Goal: Communication & Community: Share content

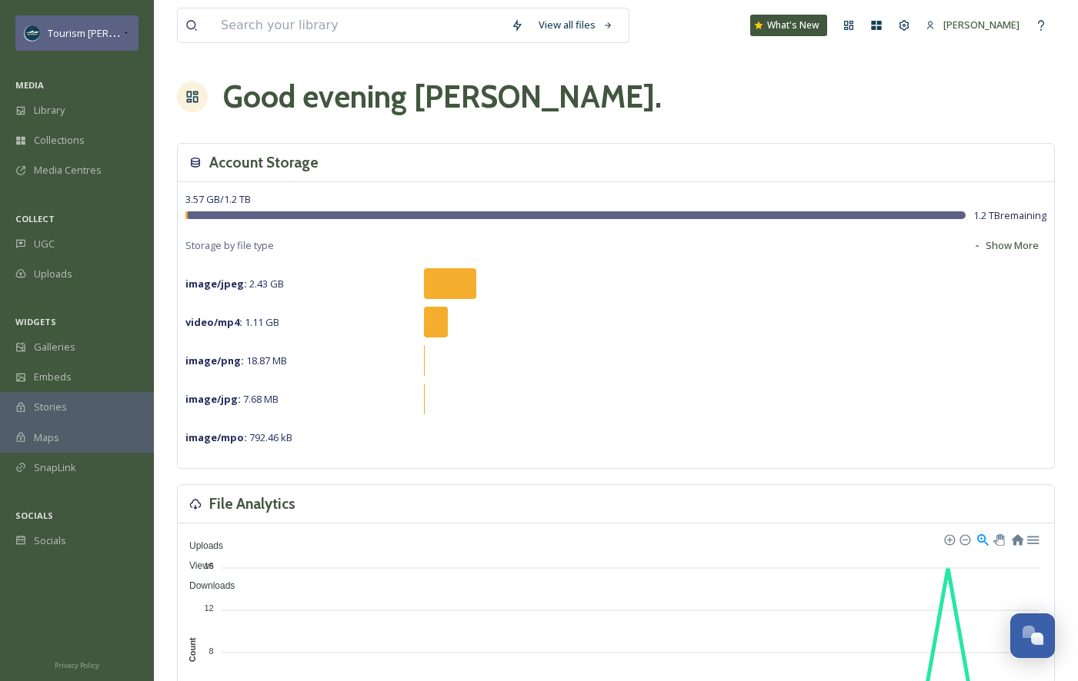
click at [118, 25] on div "Tourism [PERSON_NAME]" at bounding box center [85, 33] width 75 height 18
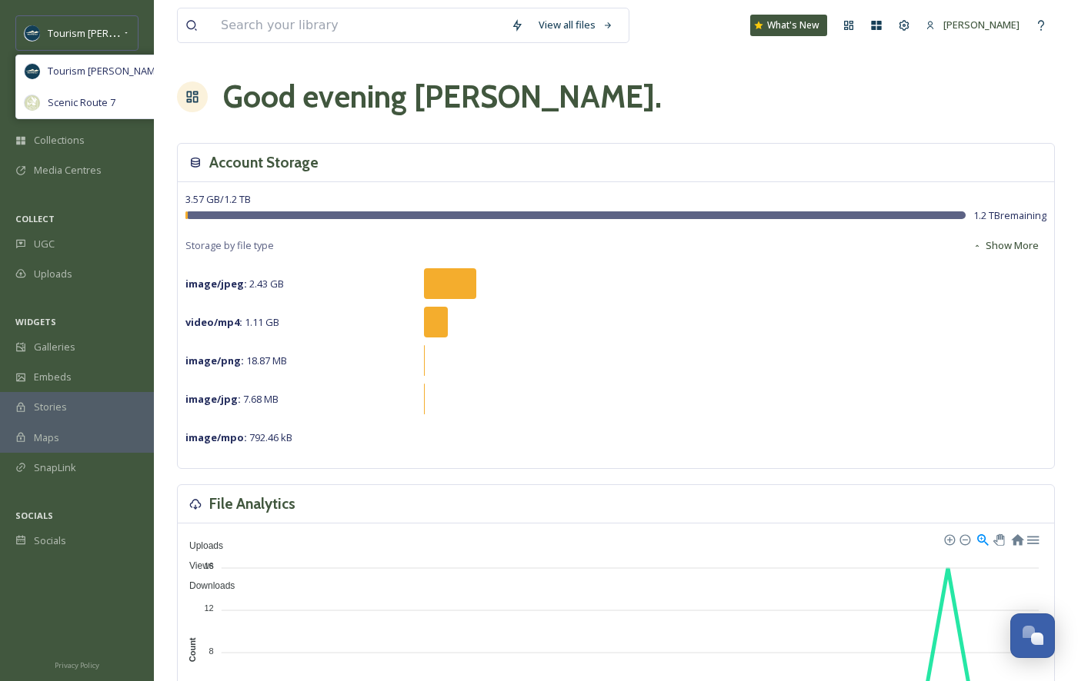
click at [144, 42] on div "Tourism [PERSON_NAME] Tourism [PERSON_NAME] Scenic Route 7" at bounding box center [77, 33] width 154 height 37
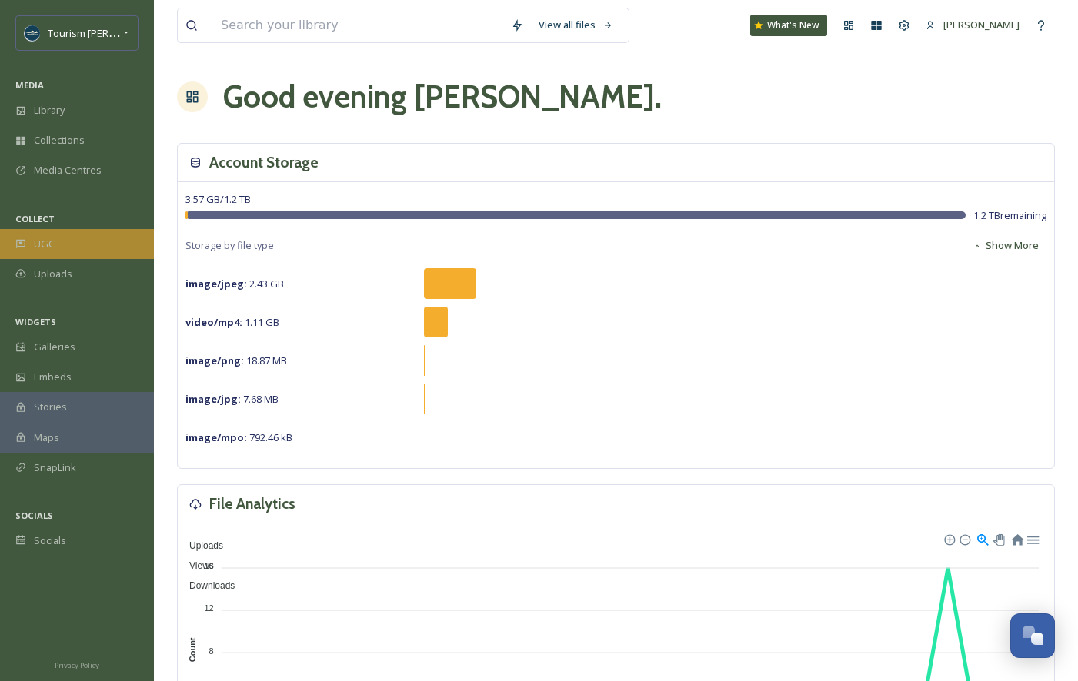
click at [59, 245] on div "UGC" at bounding box center [77, 244] width 154 height 30
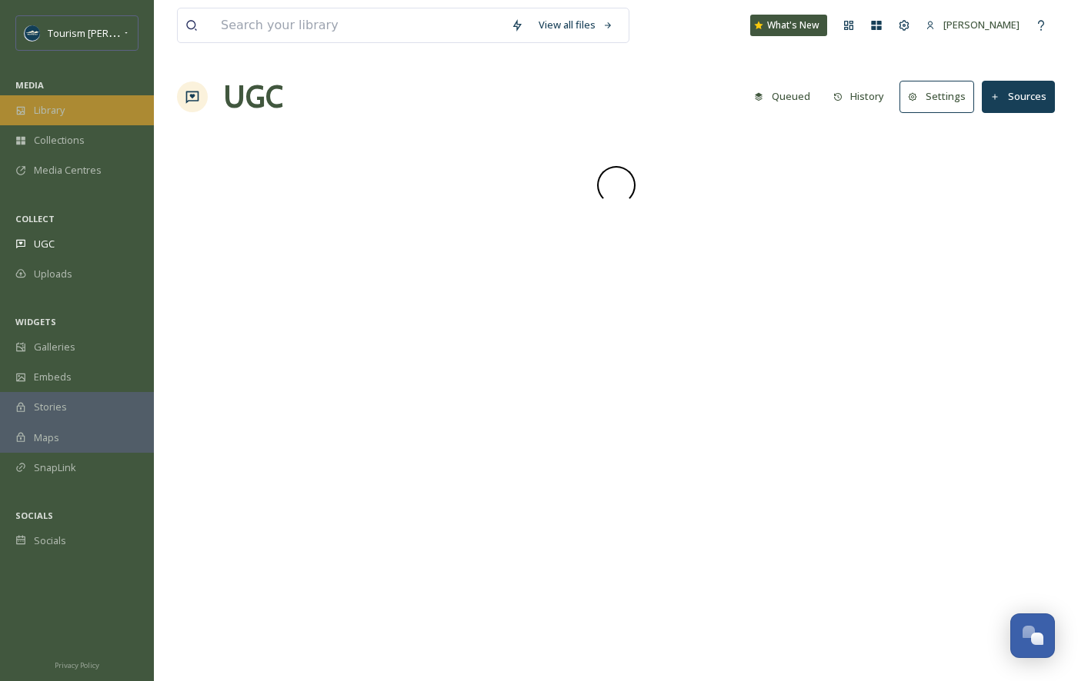
click at [87, 112] on div "Library" at bounding box center [77, 110] width 154 height 30
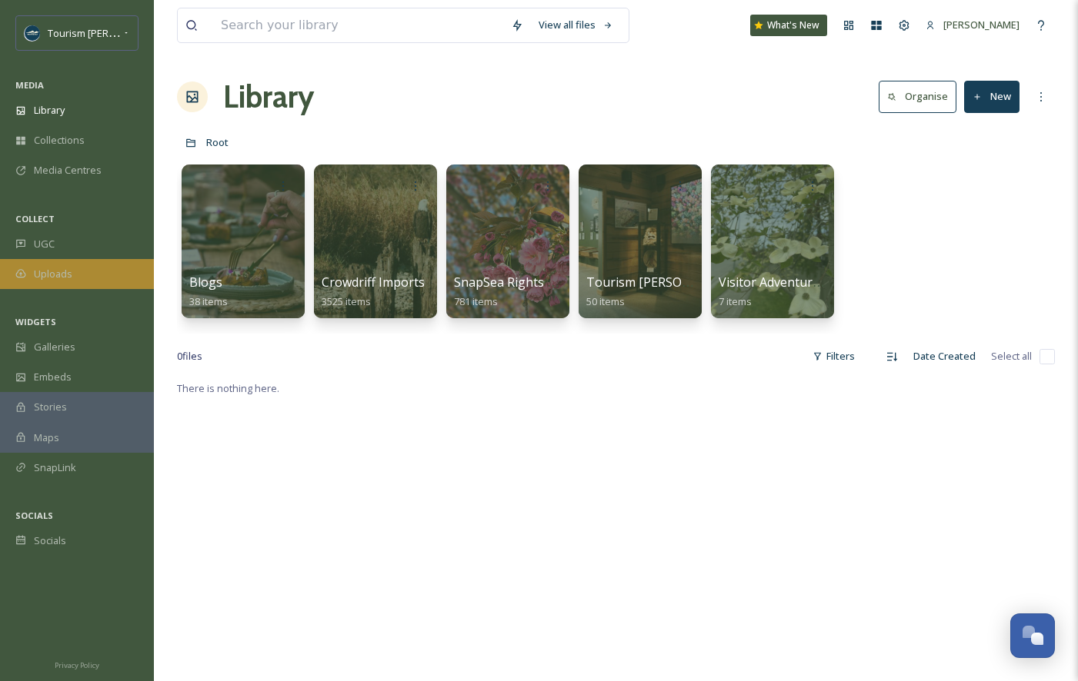
click at [54, 270] on span "Uploads" at bounding box center [53, 274] width 38 height 15
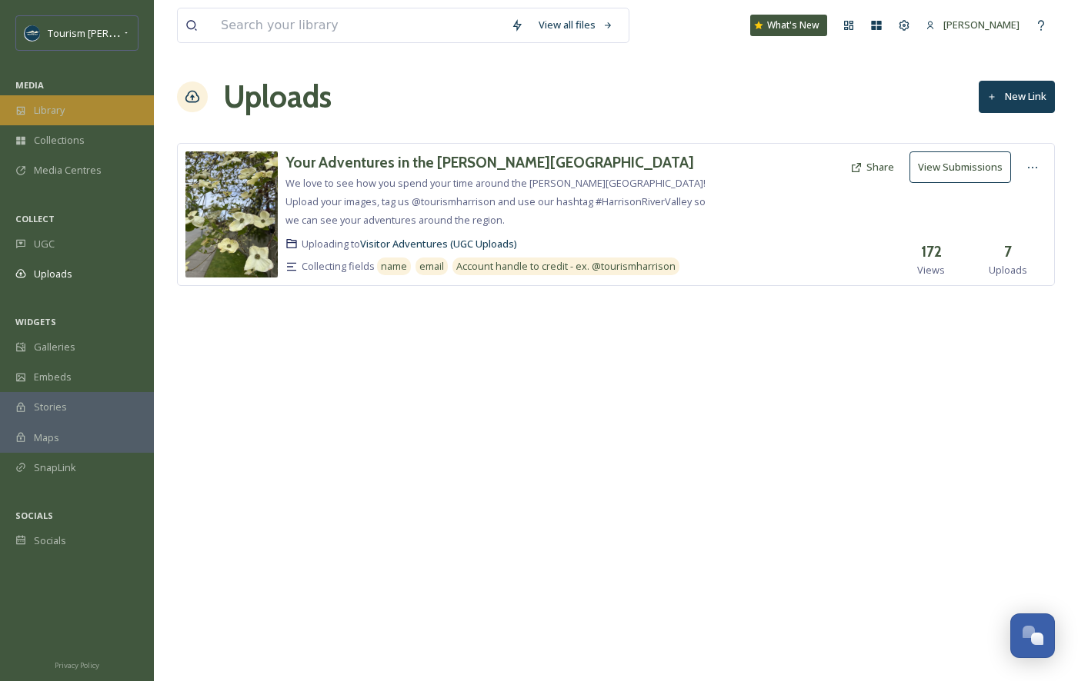
click at [66, 104] on div "Library" at bounding box center [77, 110] width 154 height 30
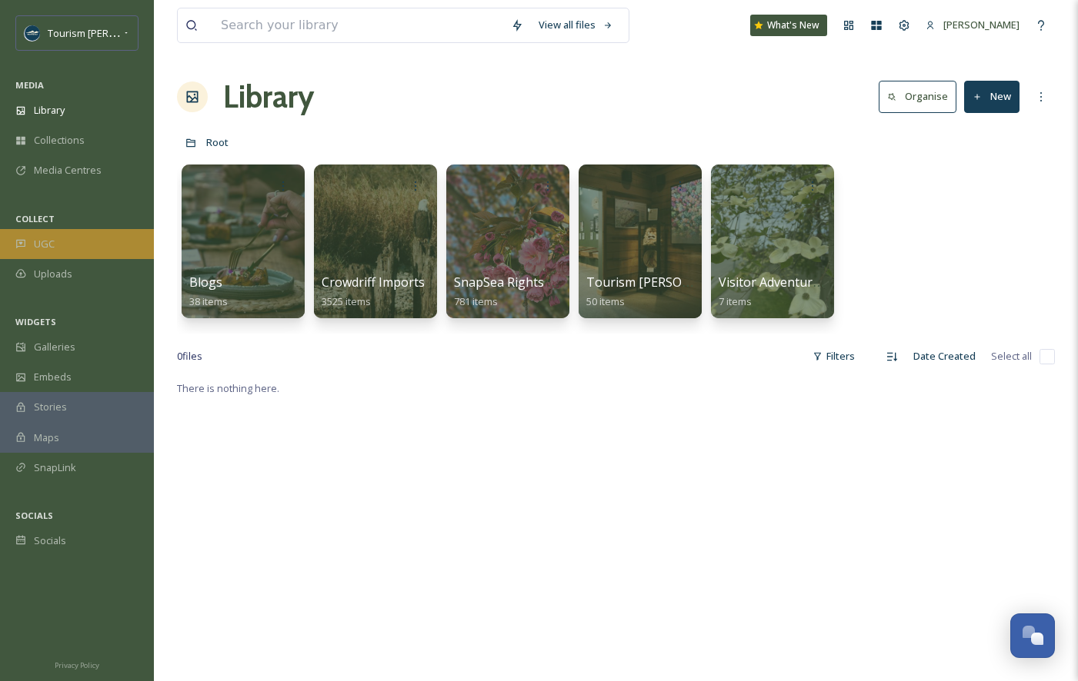
click at [76, 242] on div "UGC" at bounding box center [77, 244] width 154 height 30
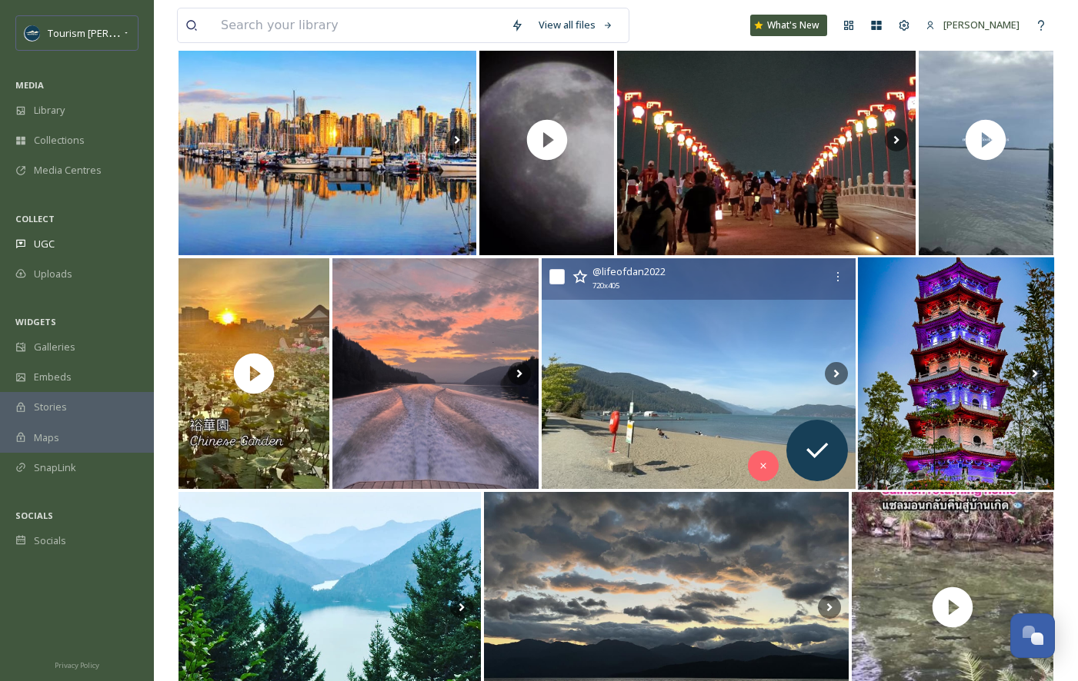
scroll to position [958, 0]
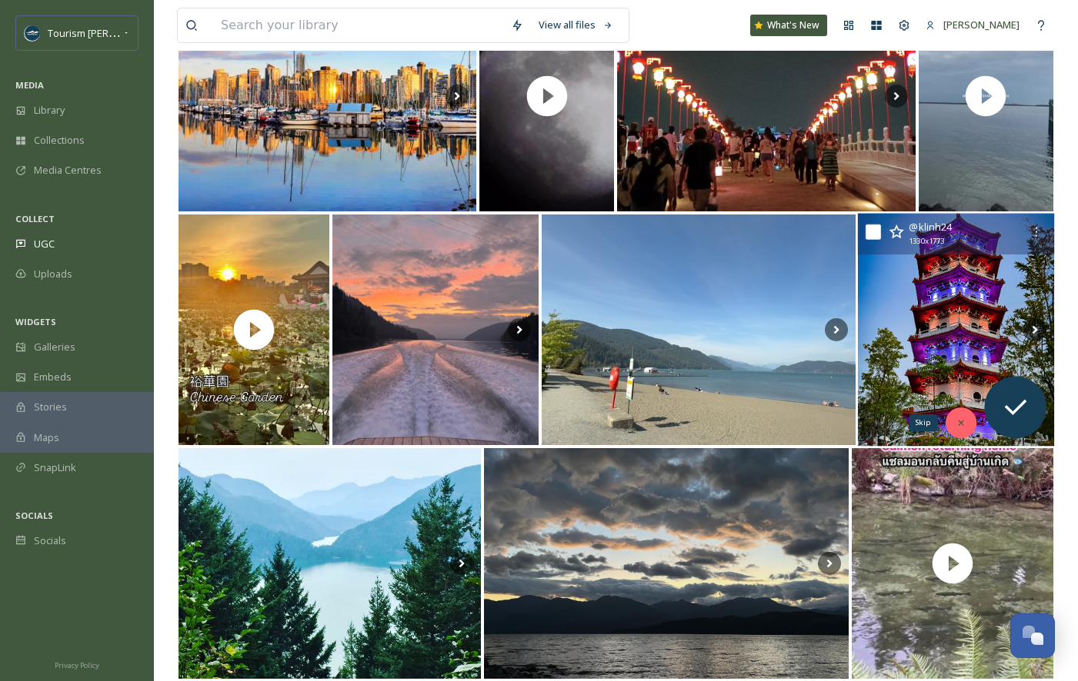
click at [958, 427] on icon at bounding box center [960, 423] width 11 height 11
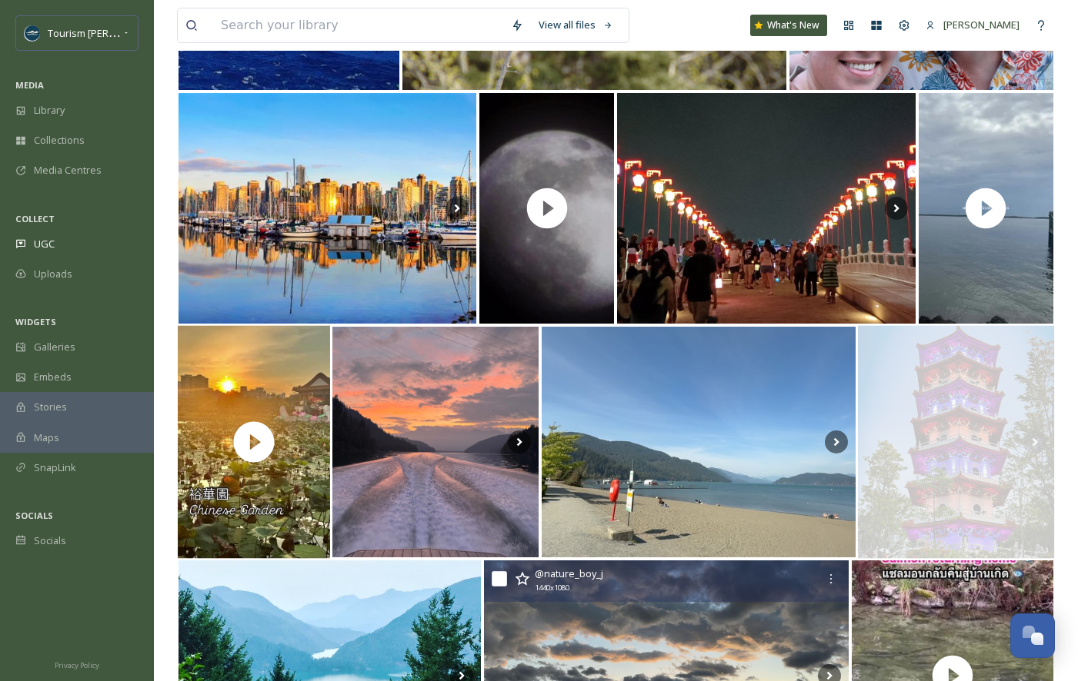
scroll to position [808, 0]
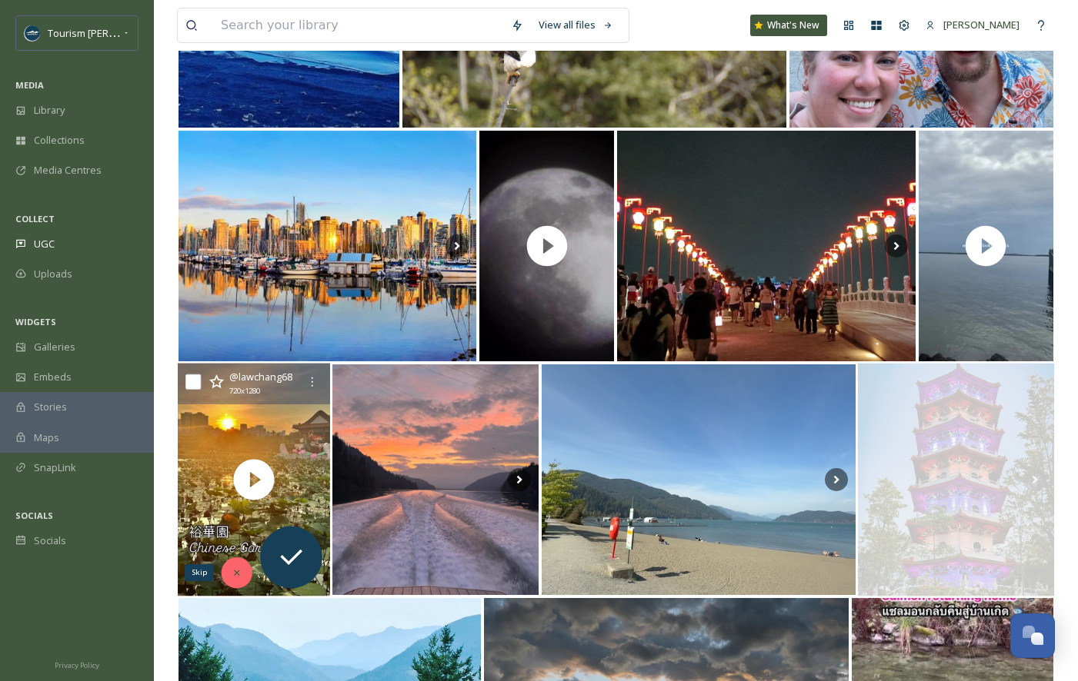
click at [239, 570] on icon at bounding box center [237, 573] width 11 height 11
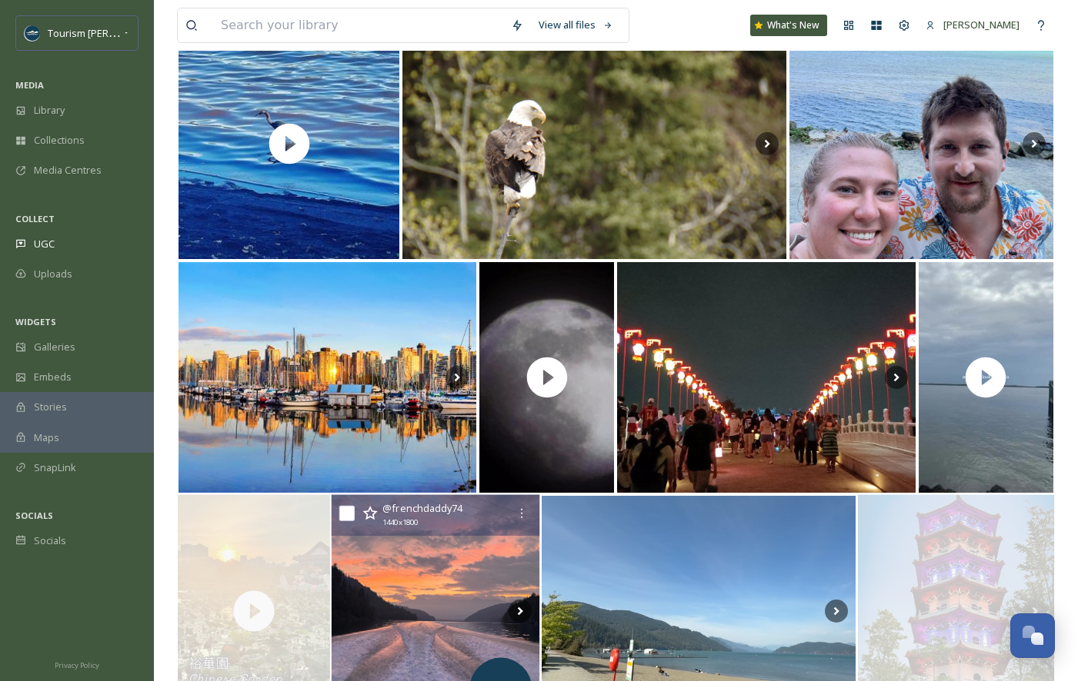
scroll to position [622, 0]
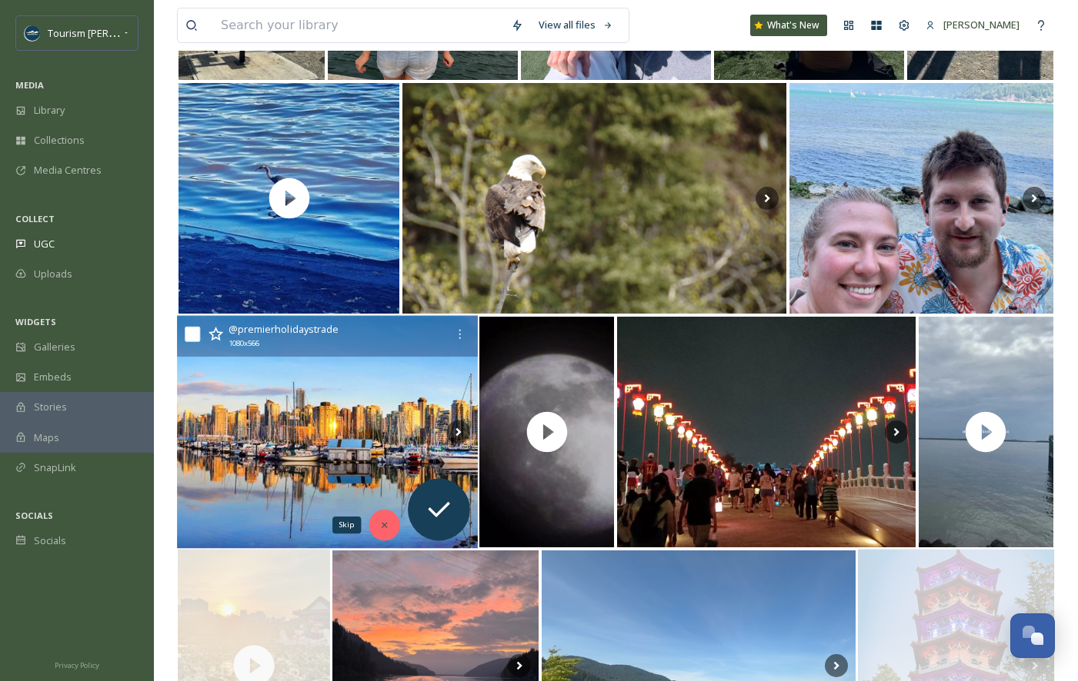
click at [385, 527] on icon at bounding box center [384, 525] width 11 height 11
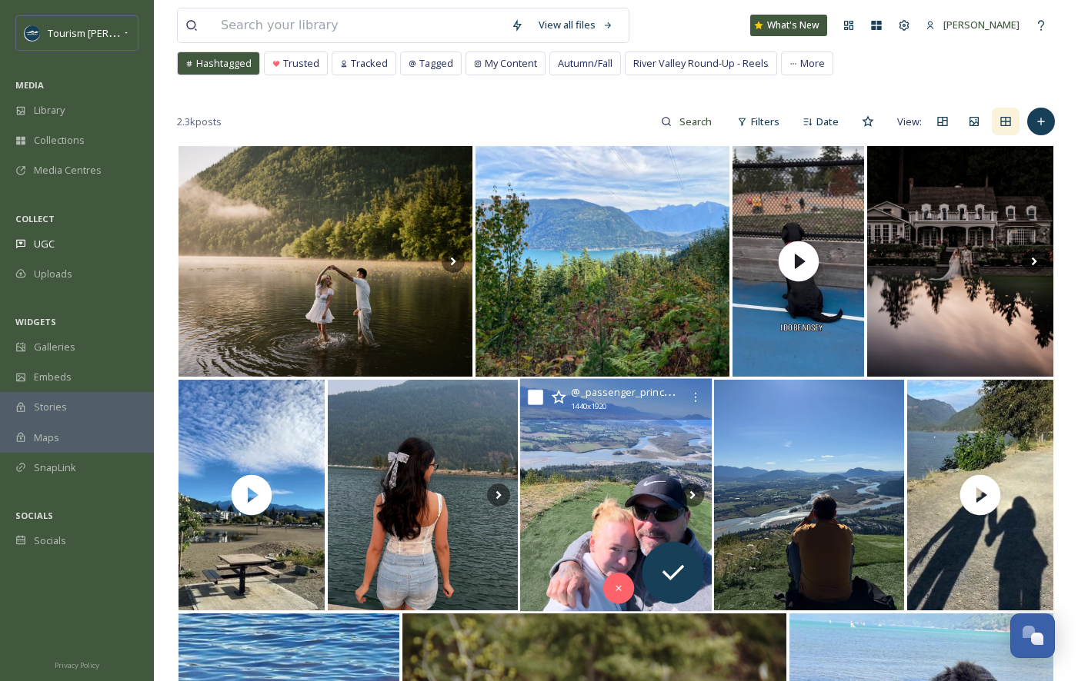
scroll to position [0, 0]
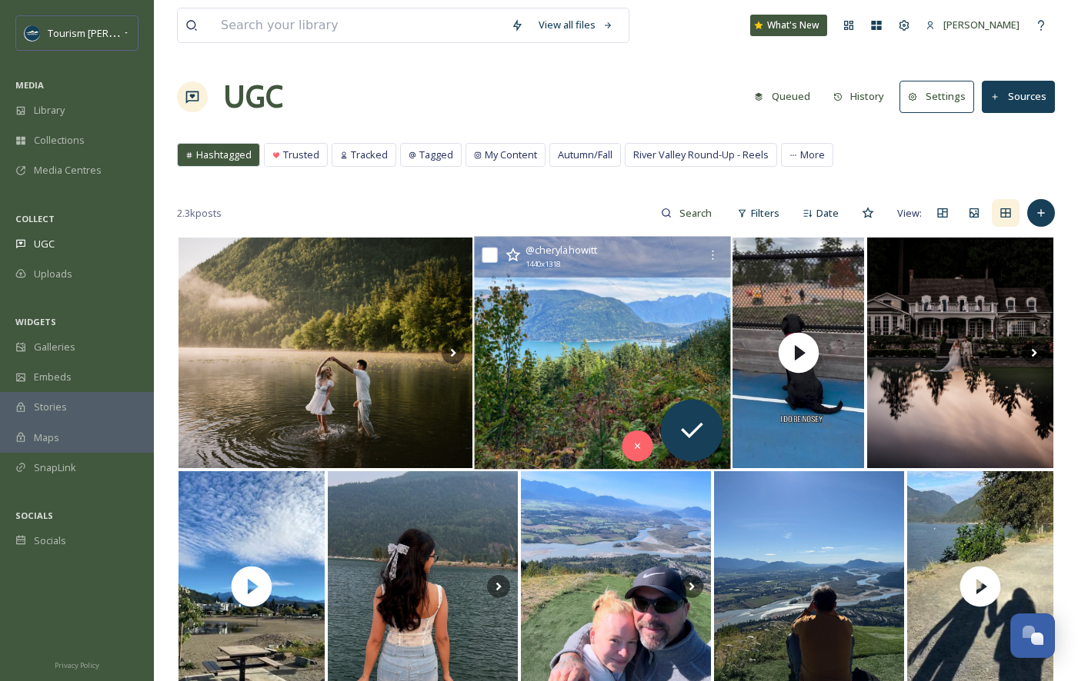
click at [574, 385] on img at bounding box center [603, 353] width 256 height 233
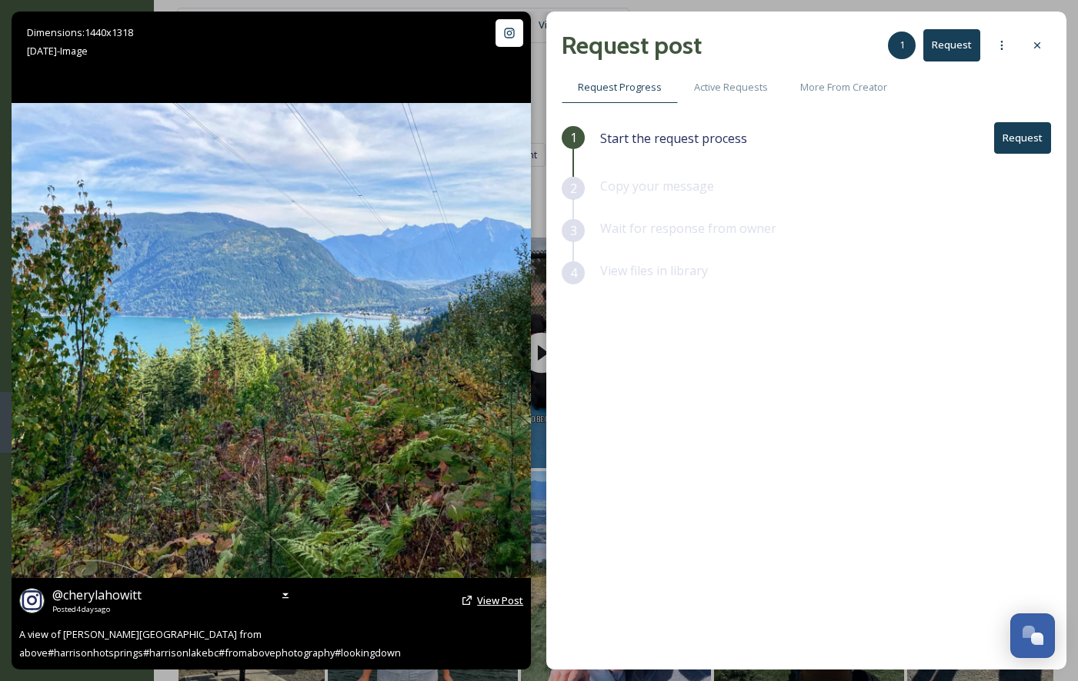
click at [498, 600] on span "View Post" at bounding box center [500, 601] width 46 height 14
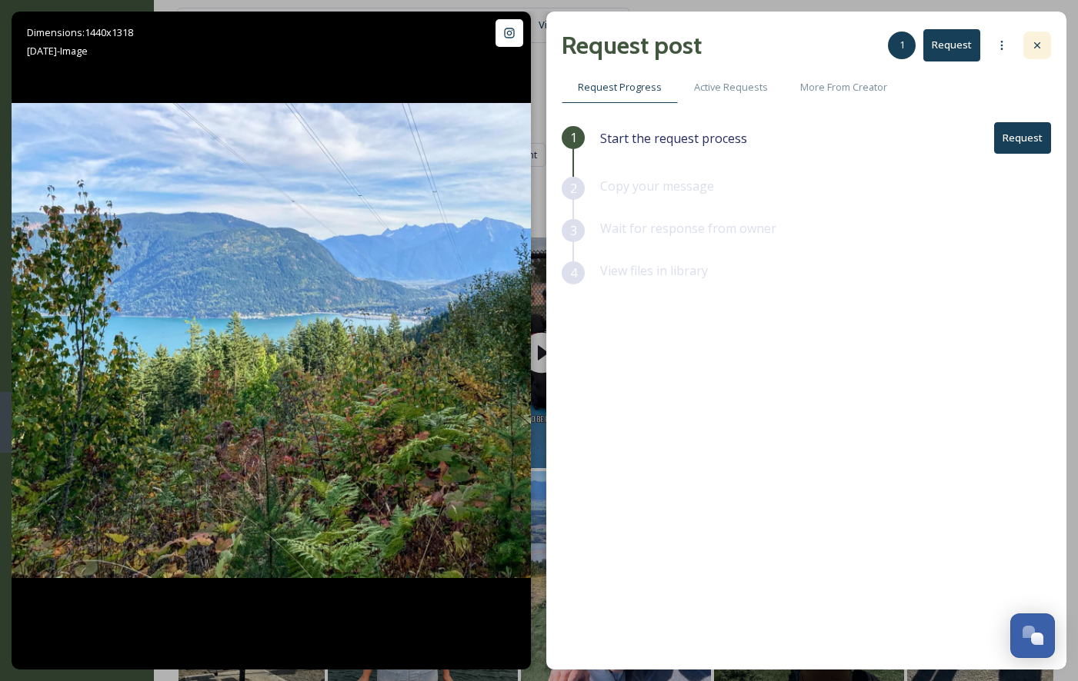
click at [1038, 47] on icon at bounding box center [1037, 45] width 6 height 6
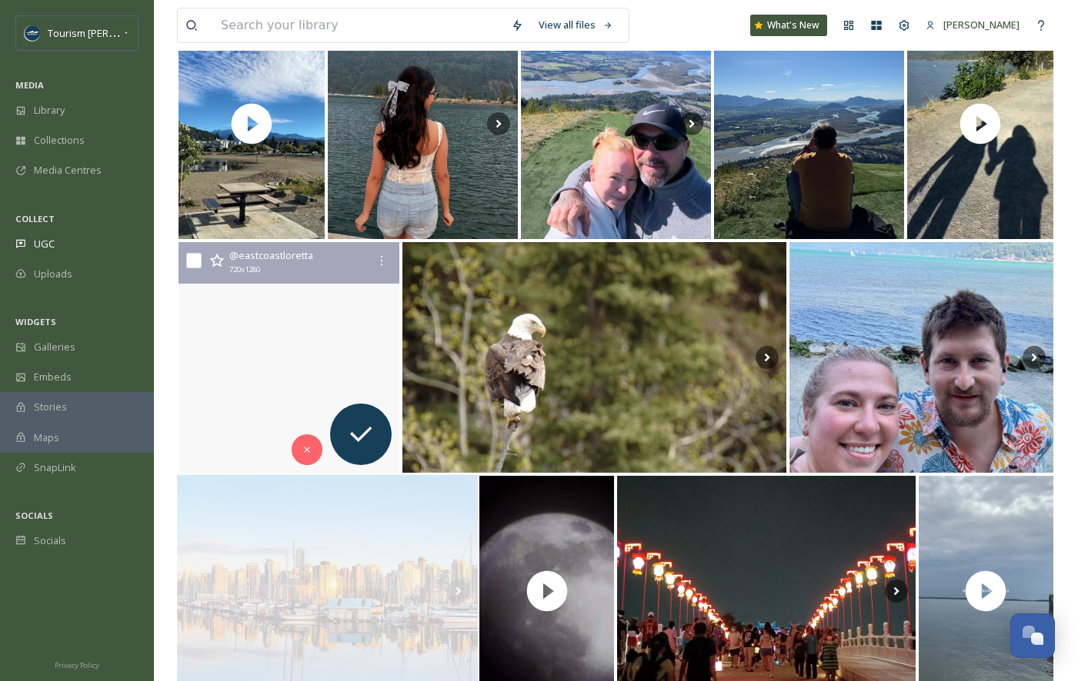
scroll to position [612, 0]
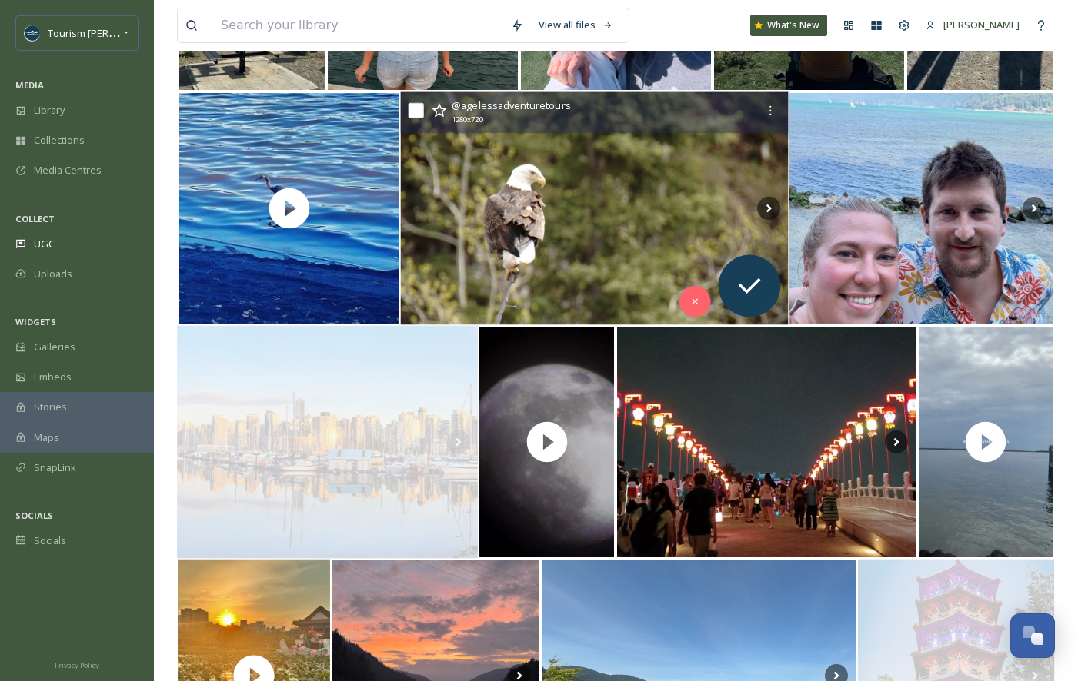
click at [531, 212] on img at bounding box center [595, 208] width 388 height 233
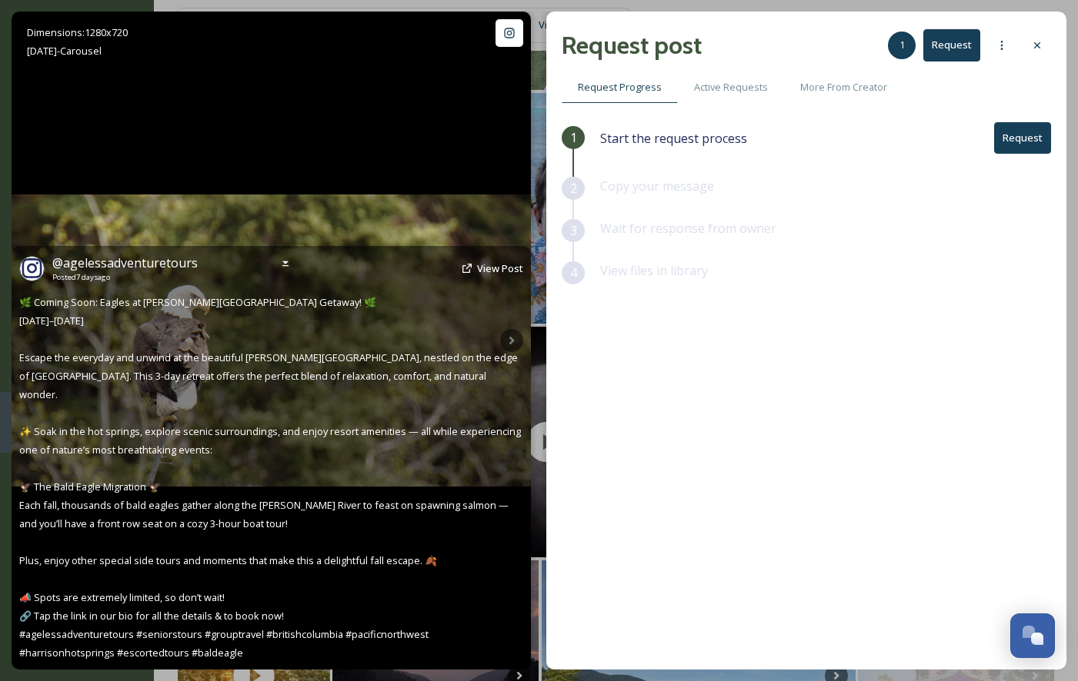
click at [510, 338] on div "@ agelessadventuretours Posted [DATE] View Post" at bounding box center [271, 458] width 519 height 424
click at [513, 341] on div "@ agelessadventuretours Posted [DATE] View Post" at bounding box center [271, 458] width 519 height 424
click at [471, 218] on img at bounding box center [271, 341] width 519 height 292
click at [500, 275] on span "View Post" at bounding box center [500, 269] width 46 height 14
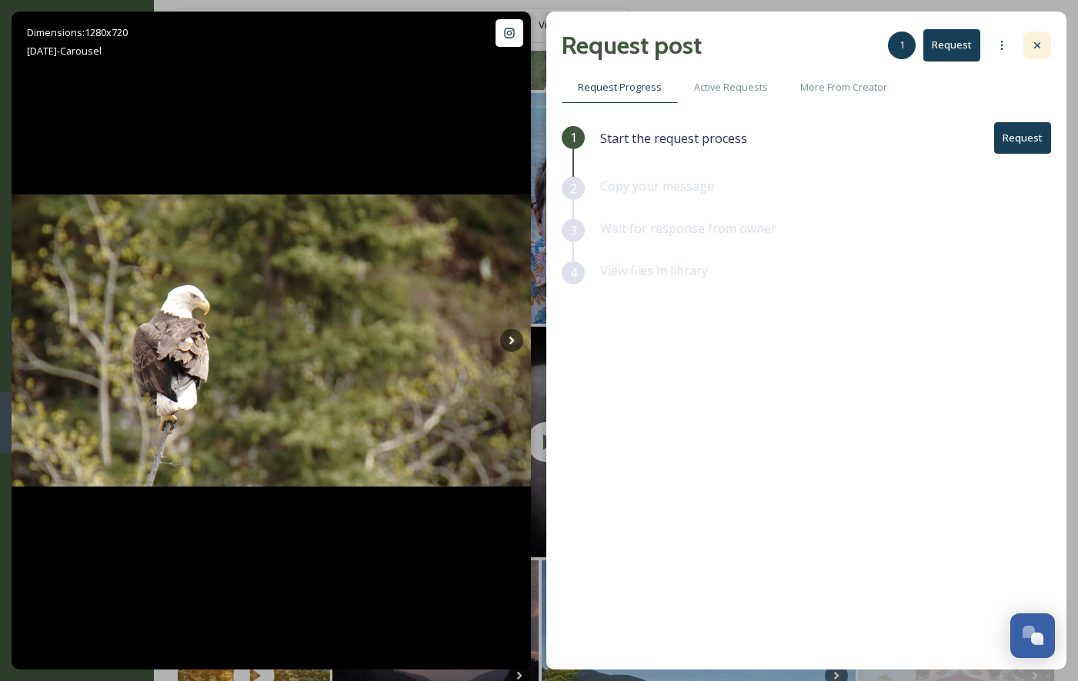
click at [1040, 41] on icon at bounding box center [1037, 45] width 12 height 12
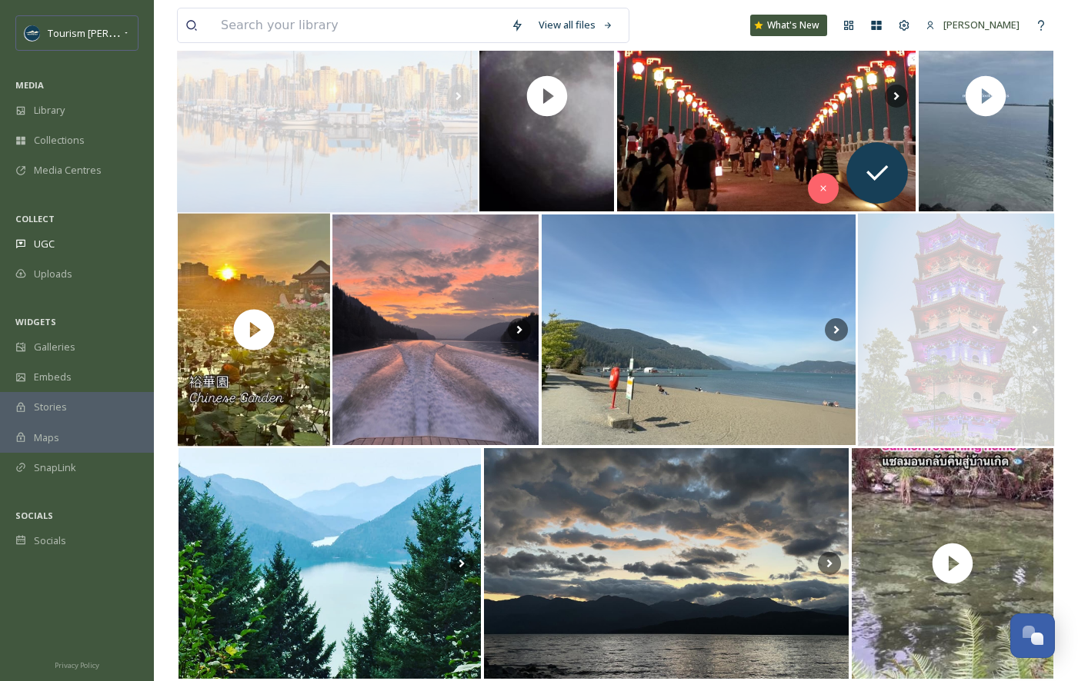
scroll to position [1105, 0]
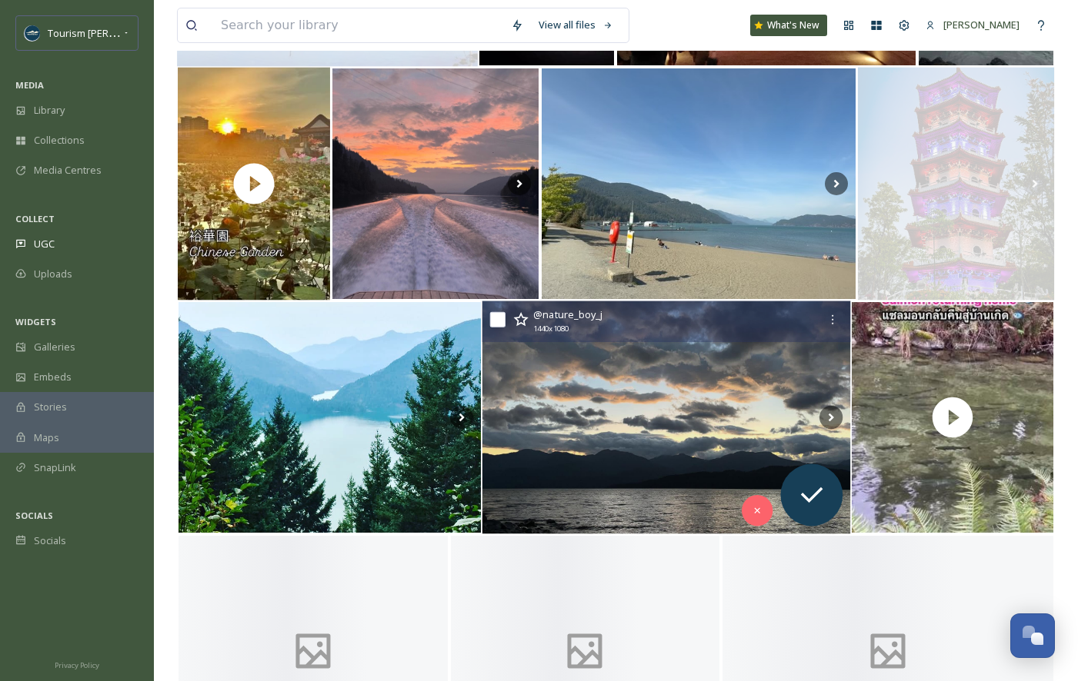
click at [604, 443] on img at bounding box center [666, 418] width 368 height 233
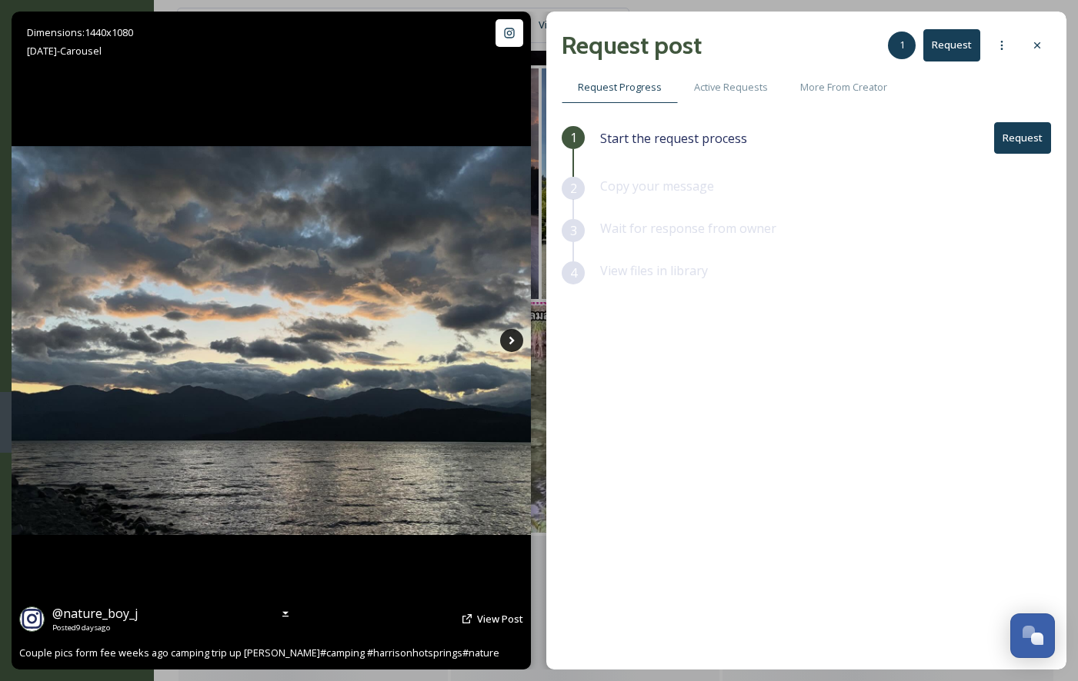
click at [513, 337] on icon at bounding box center [511, 340] width 23 height 23
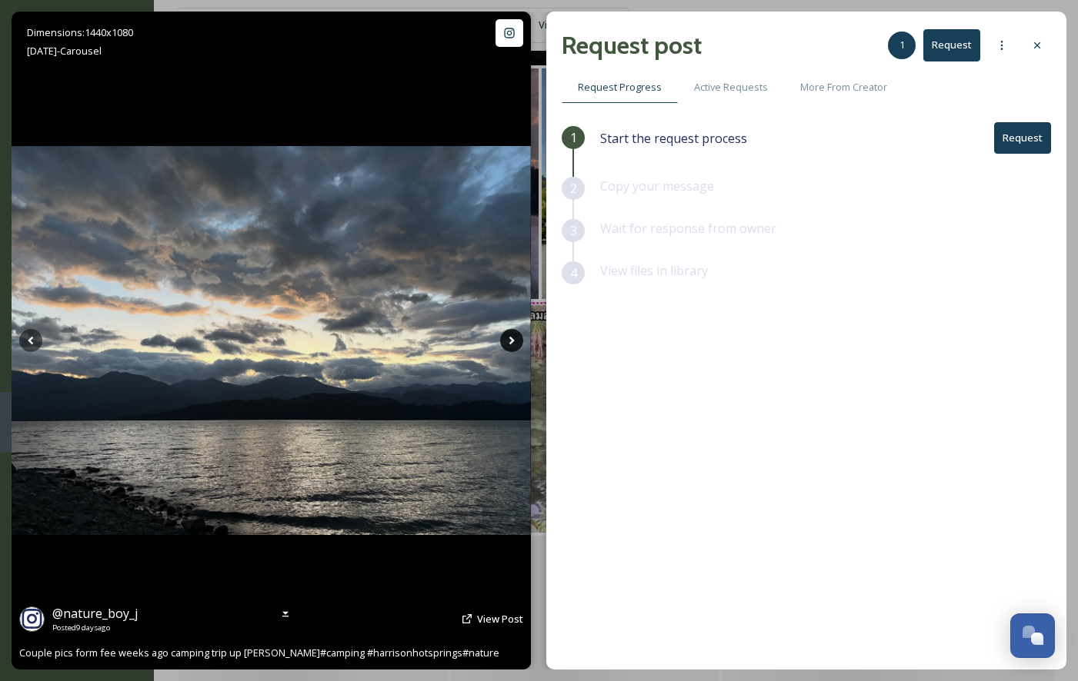
click at [513, 338] on icon at bounding box center [511, 340] width 23 height 23
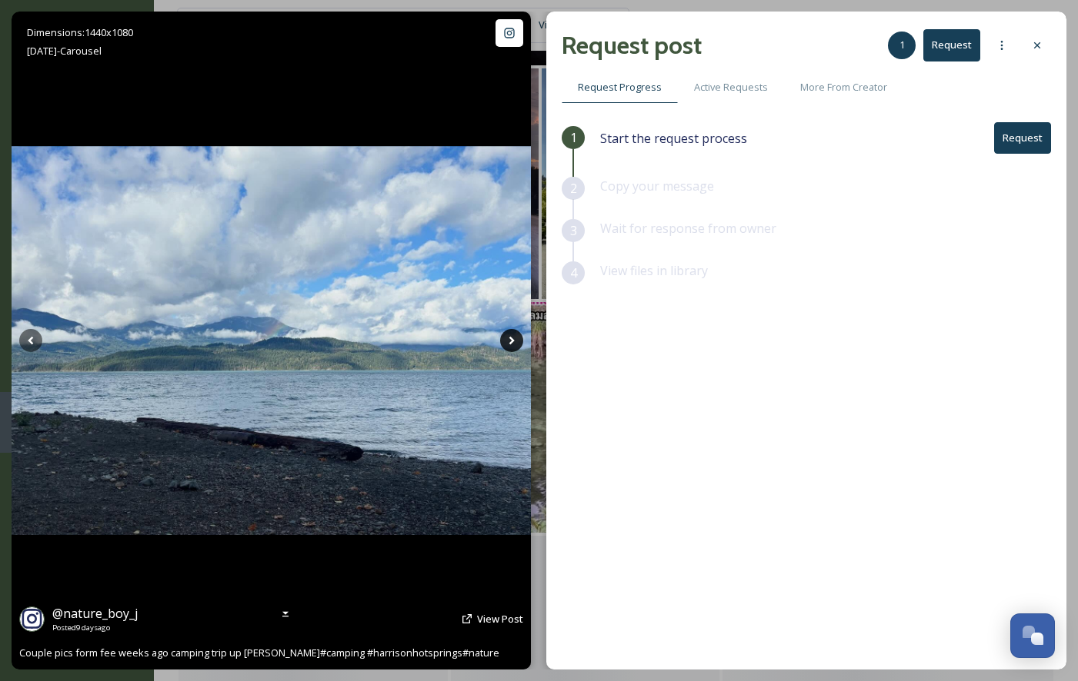
click at [511, 342] on icon at bounding box center [511, 341] width 5 height 8
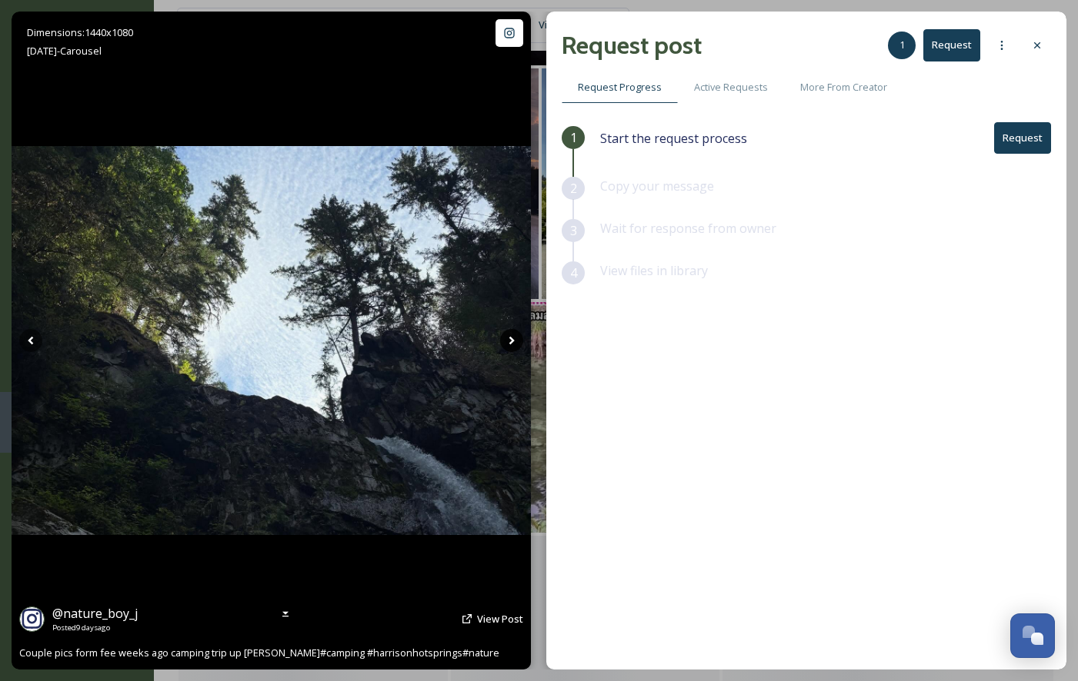
click at [511, 342] on icon at bounding box center [511, 341] width 5 height 8
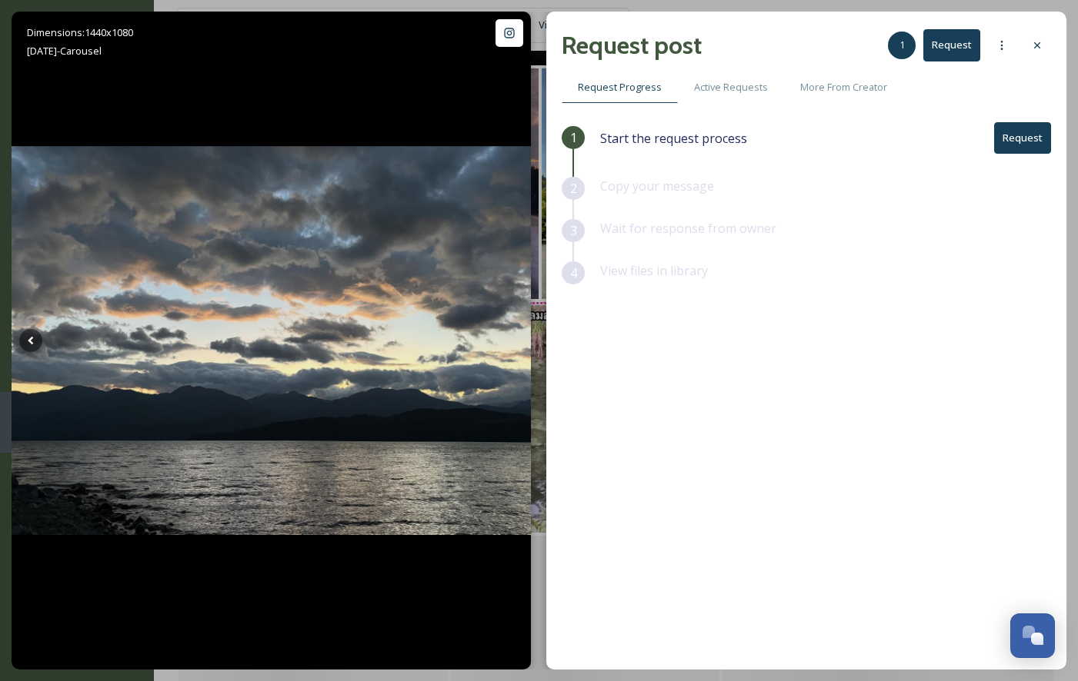
click at [1007, 134] on button "Request" at bounding box center [1022, 138] width 57 height 32
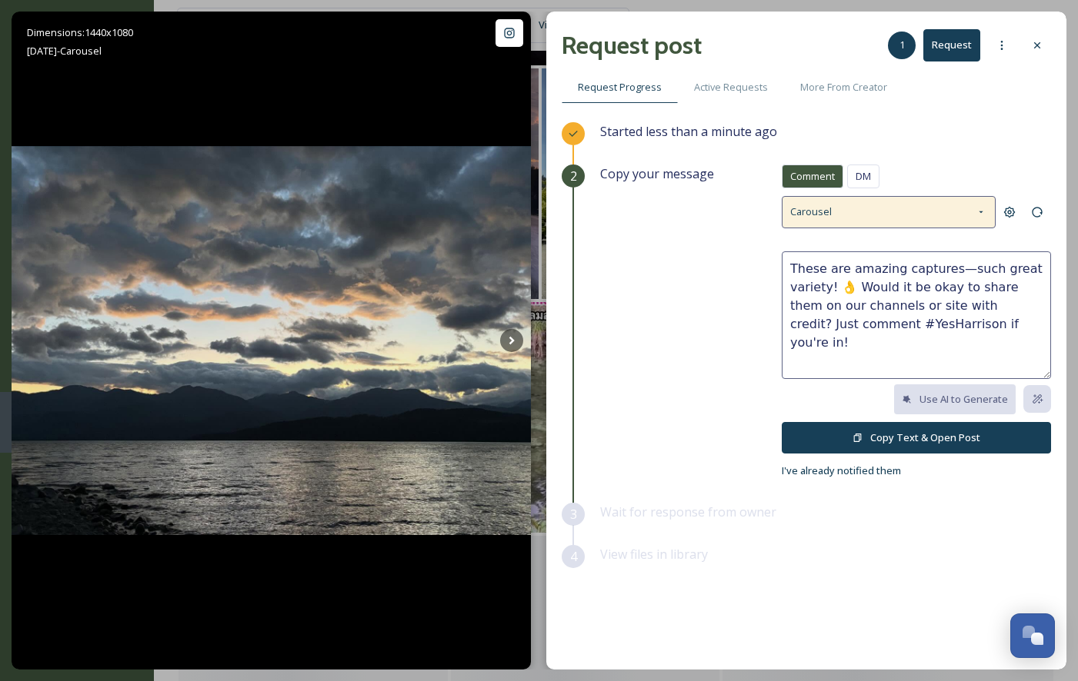
click at [879, 202] on div "Carousel" at bounding box center [888, 212] width 214 height 32
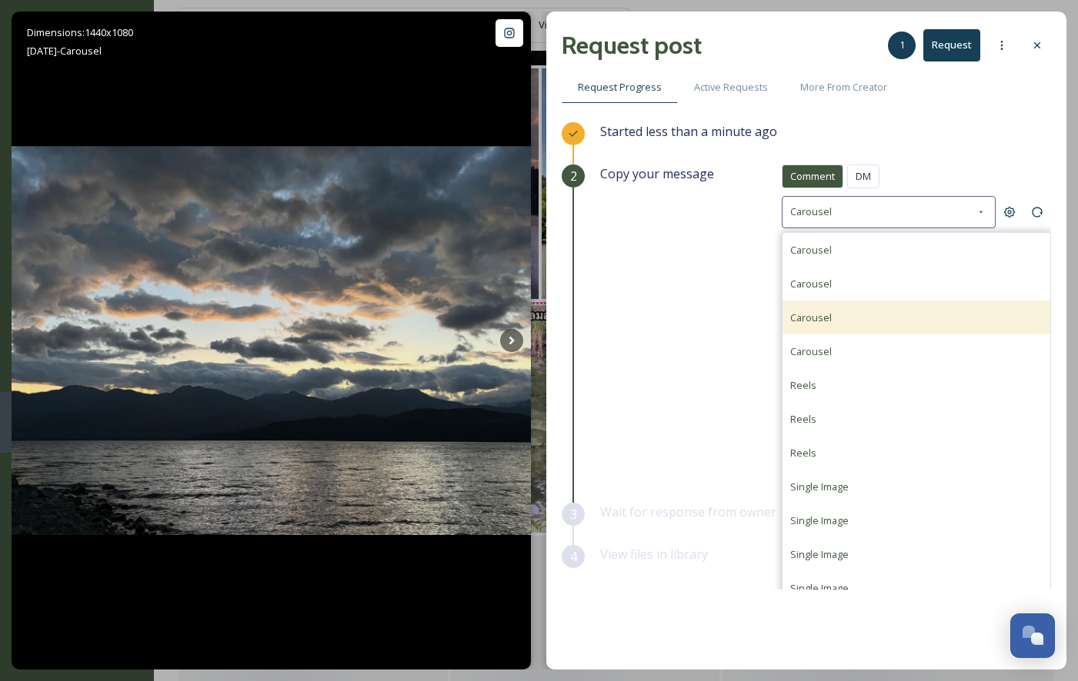
click at [828, 311] on span "Carousel" at bounding box center [811, 318] width 42 height 14
type textarea "What a fantastic set of photos! 📷 Would you mind if we featured them (with cred…"
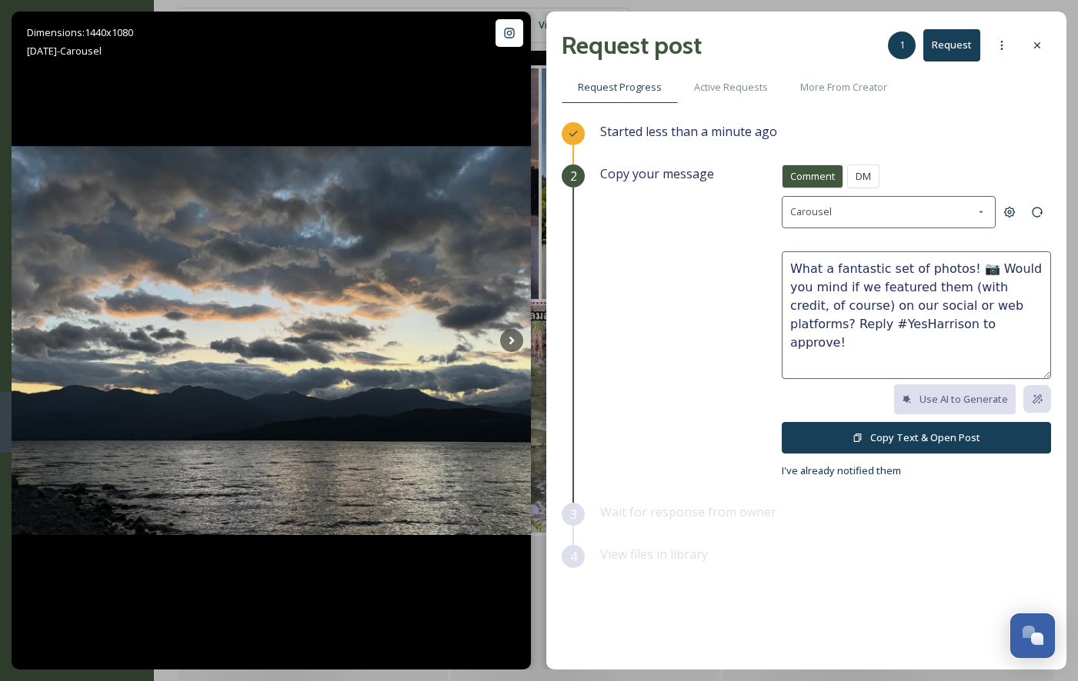
click at [902, 430] on button "Copy Text & Open Post" at bounding box center [915, 438] width 269 height 32
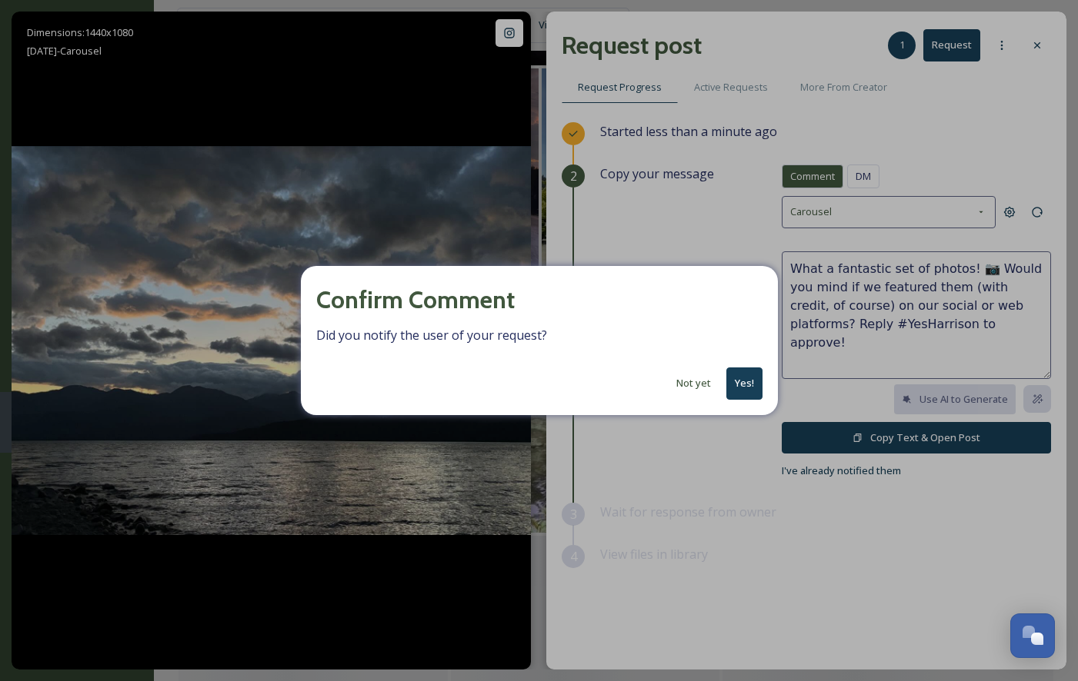
click at [745, 379] on button "Yes!" at bounding box center [744, 384] width 36 height 32
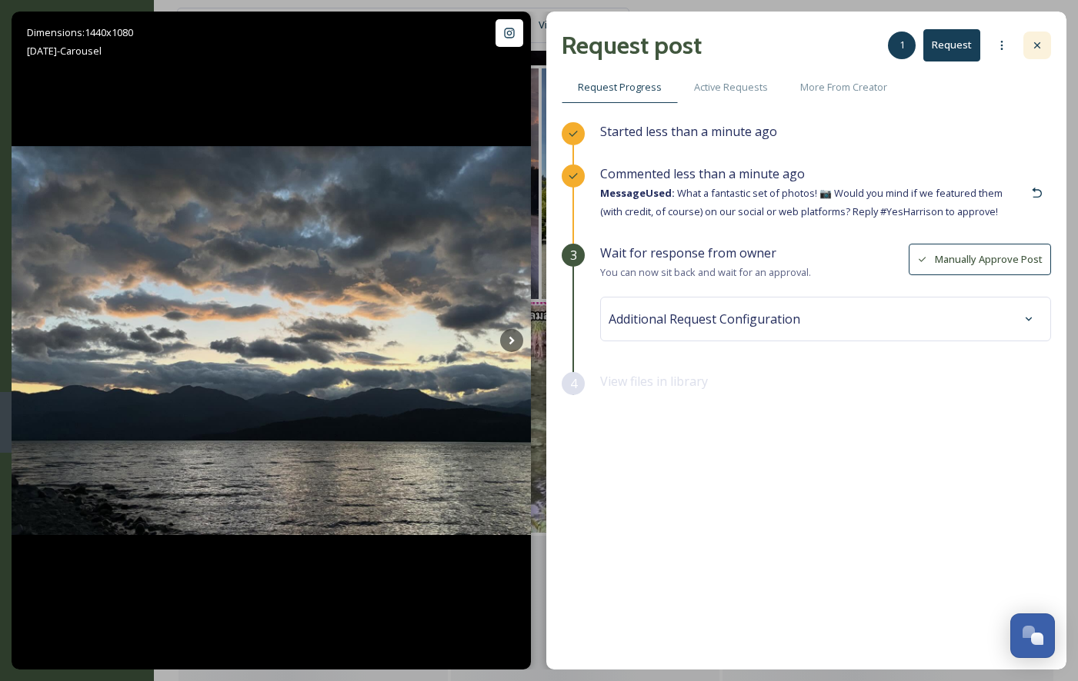
click at [1035, 44] on icon at bounding box center [1037, 45] width 12 height 12
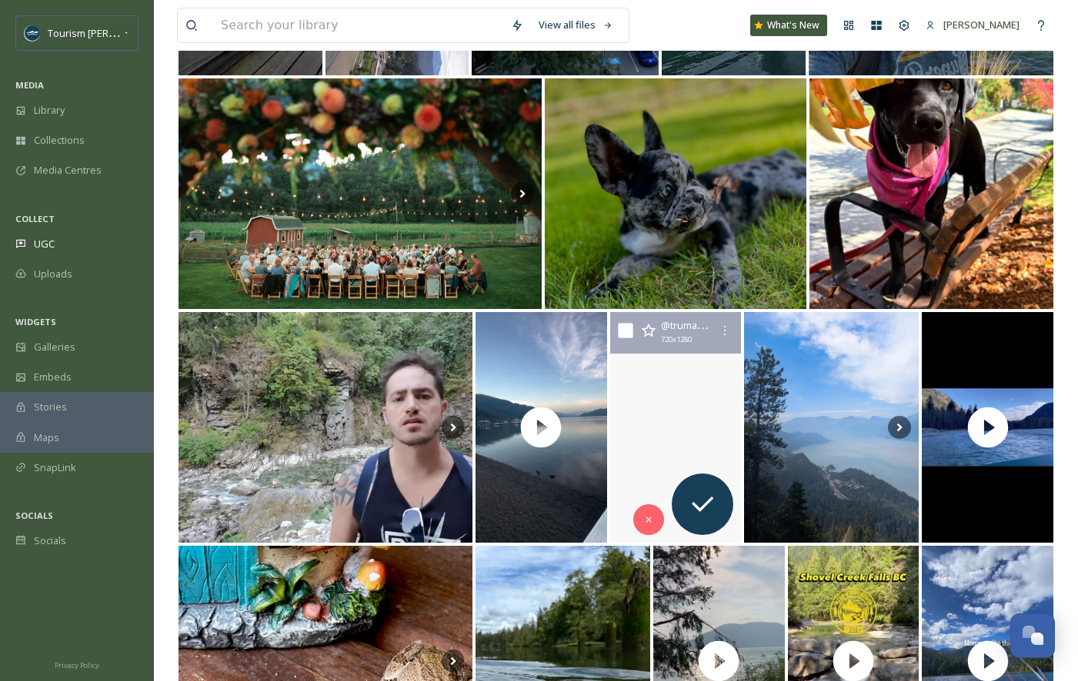
scroll to position [2261, 0]
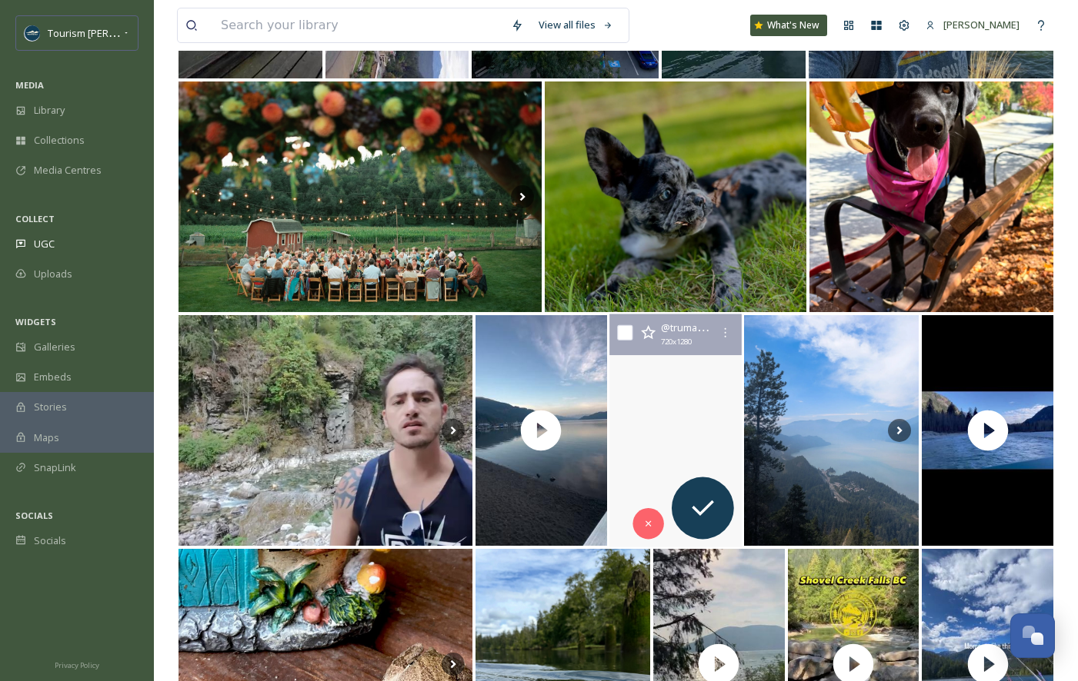
click at [672, 476] on video "The long shot 🌅🛶\a.\a.\a.\a#canoeing #drone #panorama #harrisonriver #clipperca…" at bounding box center [675, 431] width 140 height 233
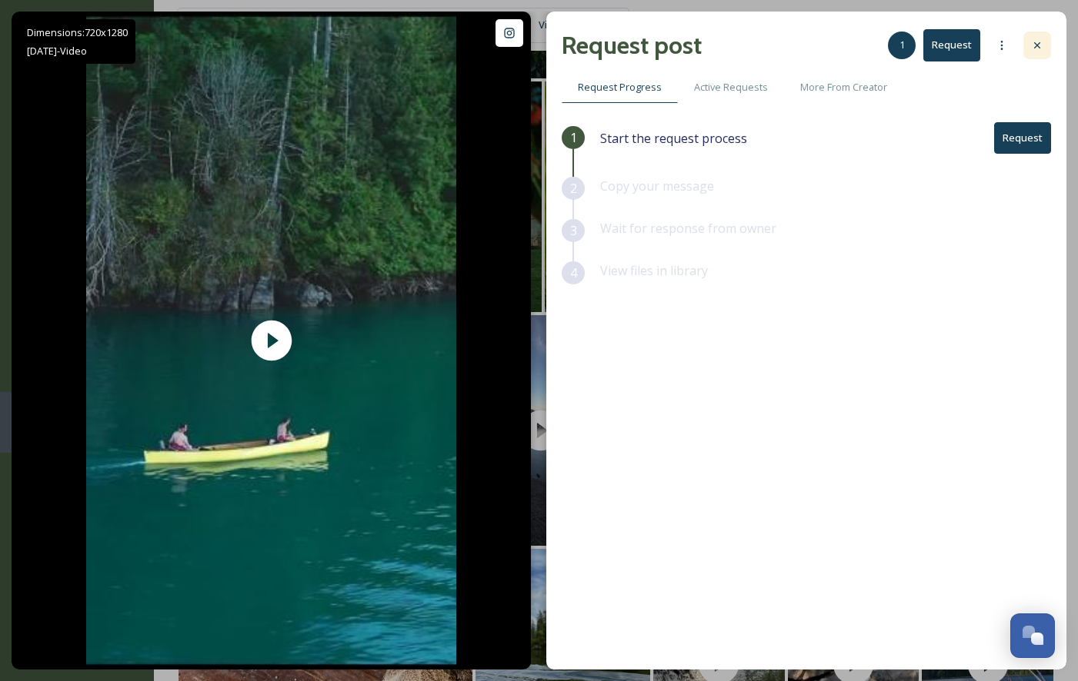
click at [1043, 44] on div at bounding box center [1037, 46] width 28 height 28
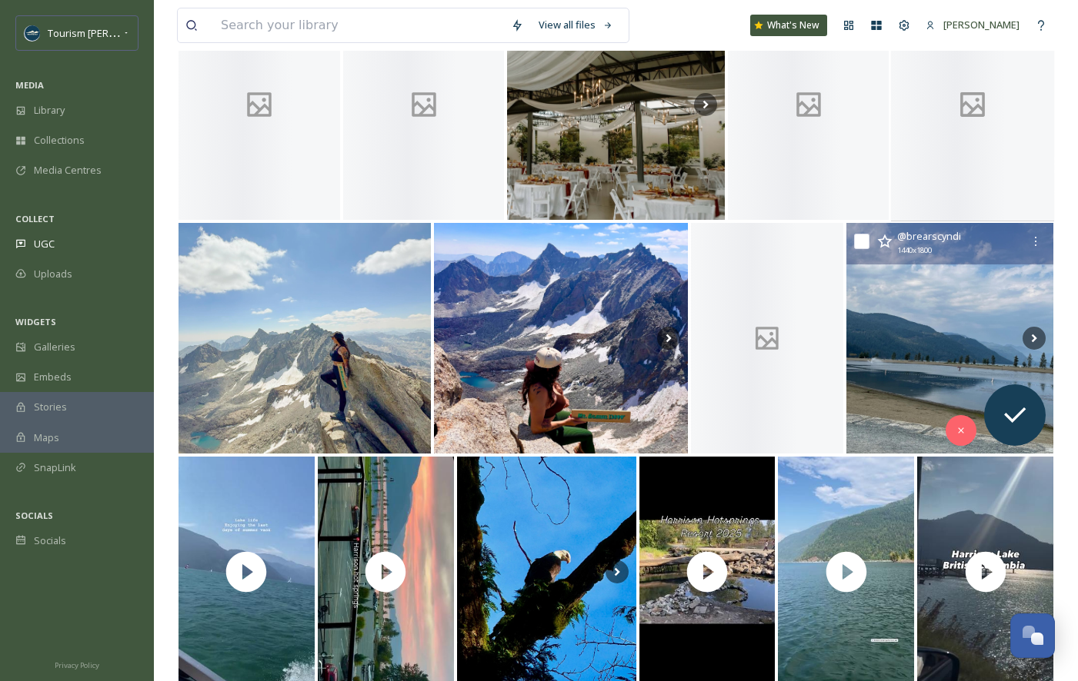
scroll to position [3792, 0]
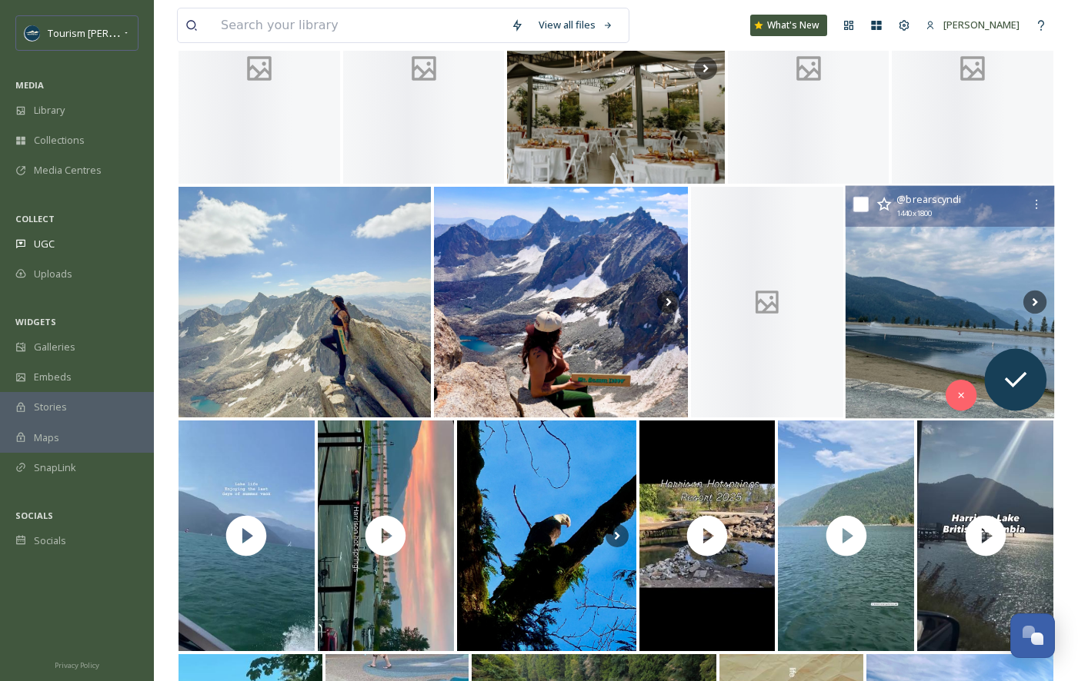
click at [960, 297] on img at bounding box center [949, 302] width 209 height 233
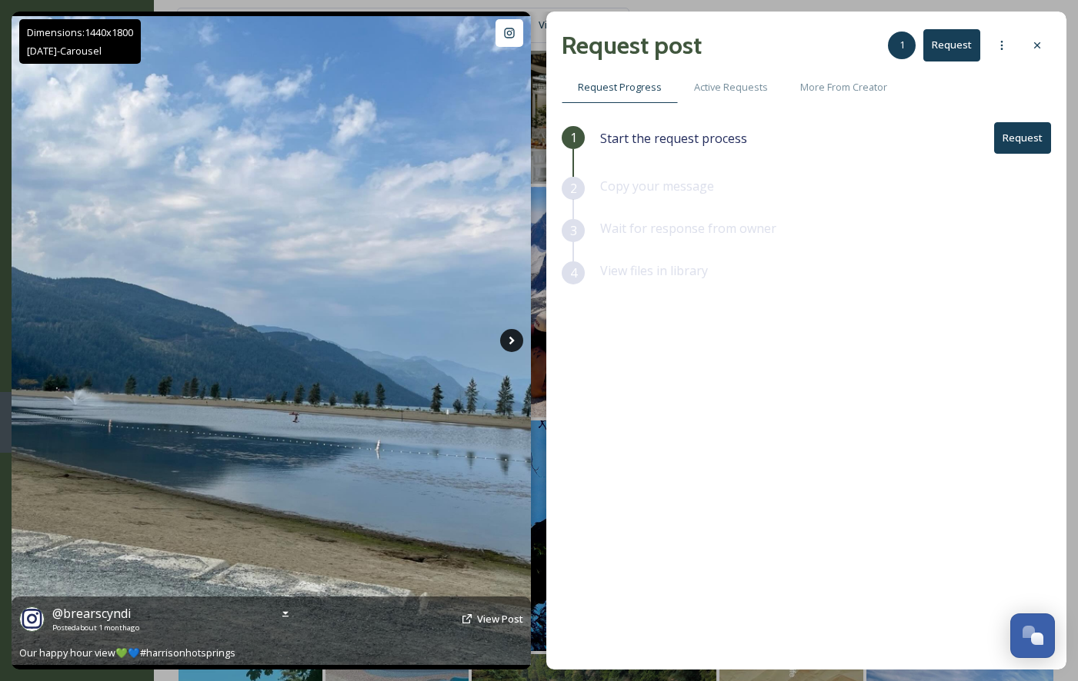
click at [519, 341] on icon at bounding box center [511, 340] width 23 height 23
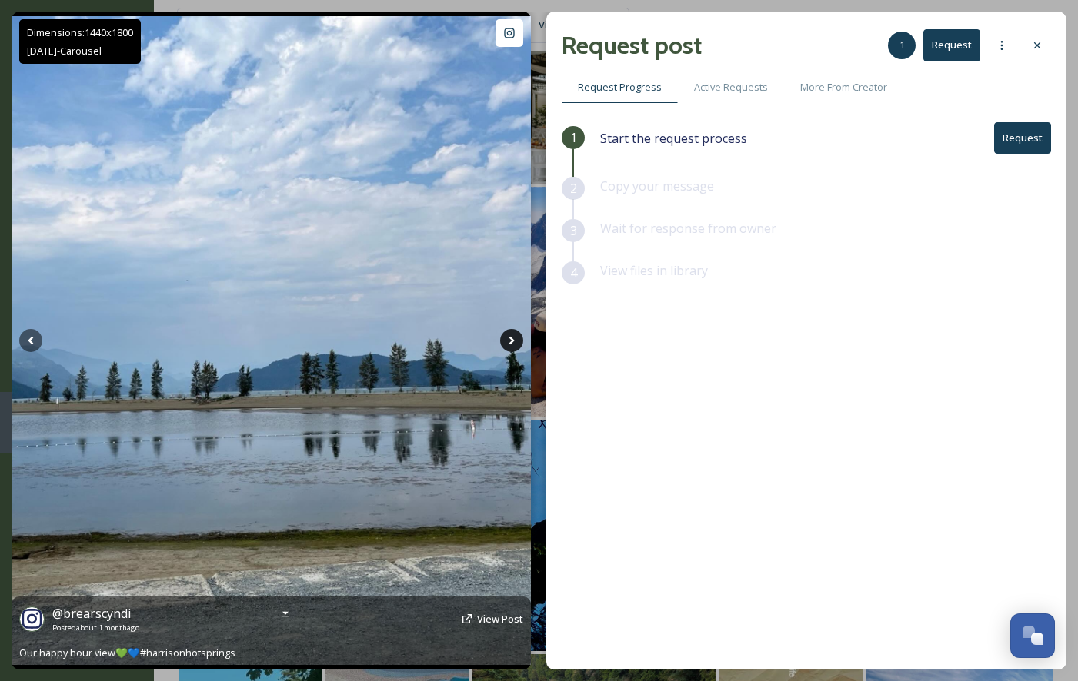
click at [515, 342] on icon at bounding box center [511, 340] width 23 height 23
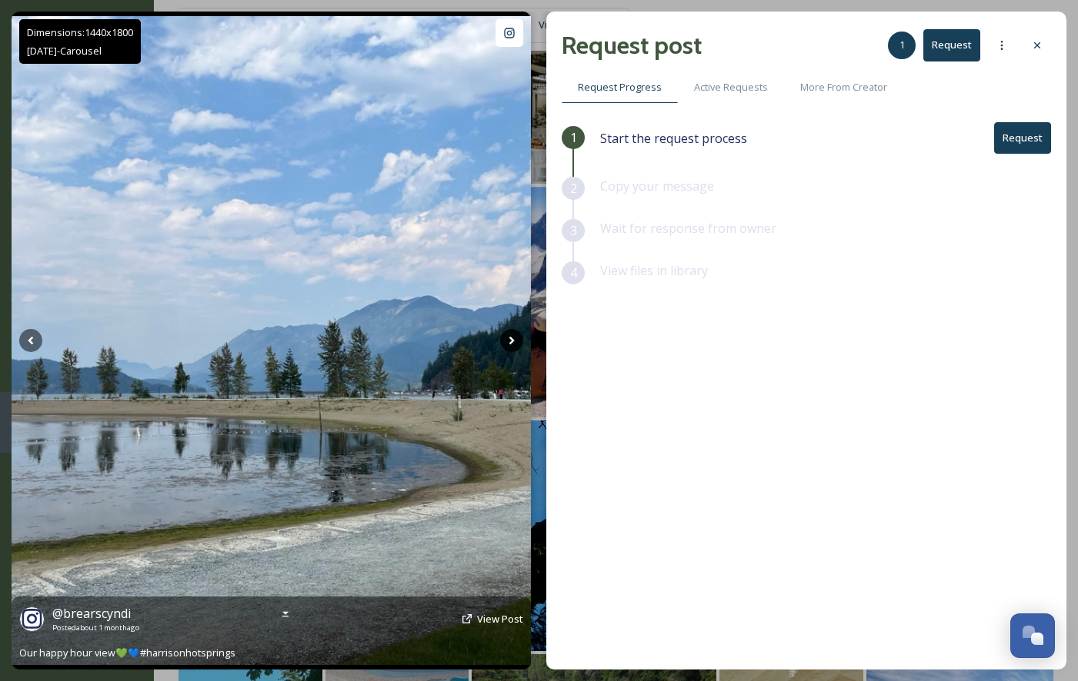
click at [515, 342] on icon at bounding box center [511, 340] width 23 height 23
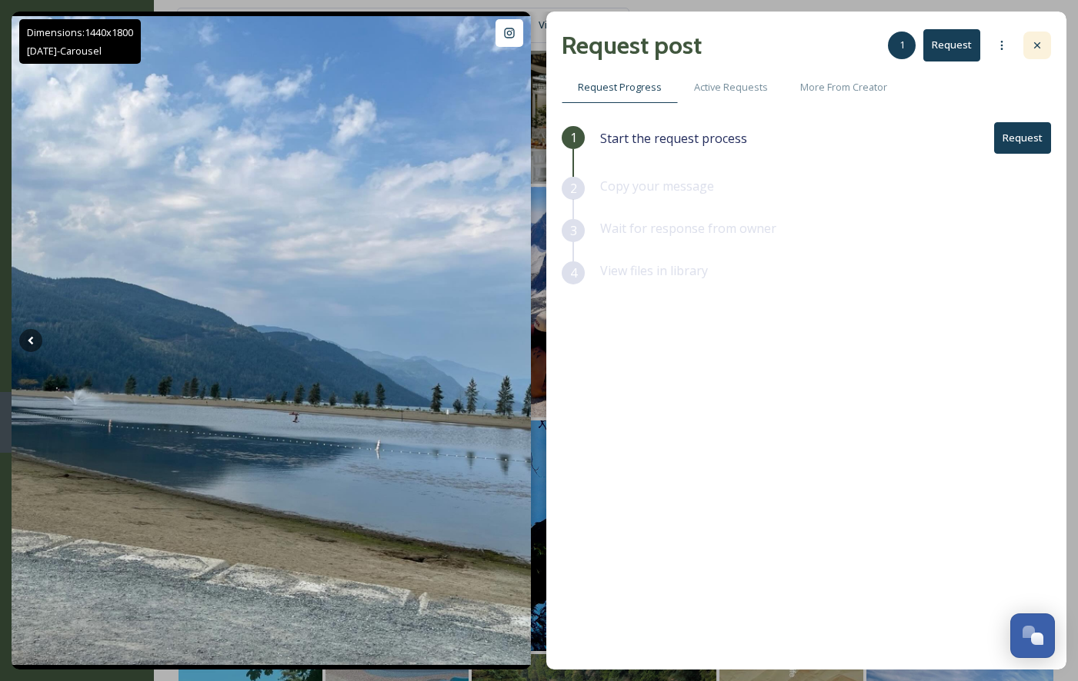
click at [1041, 39] on icon at bounding box center [1037, 45] width 12 height 12
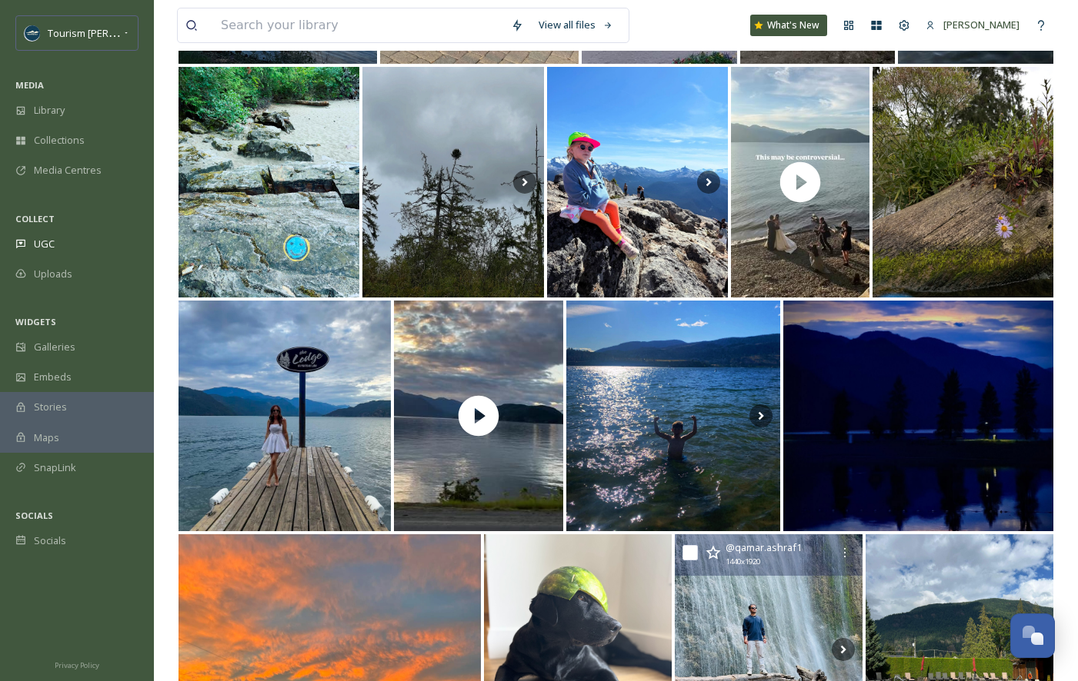
scroll to position [4837, 0]
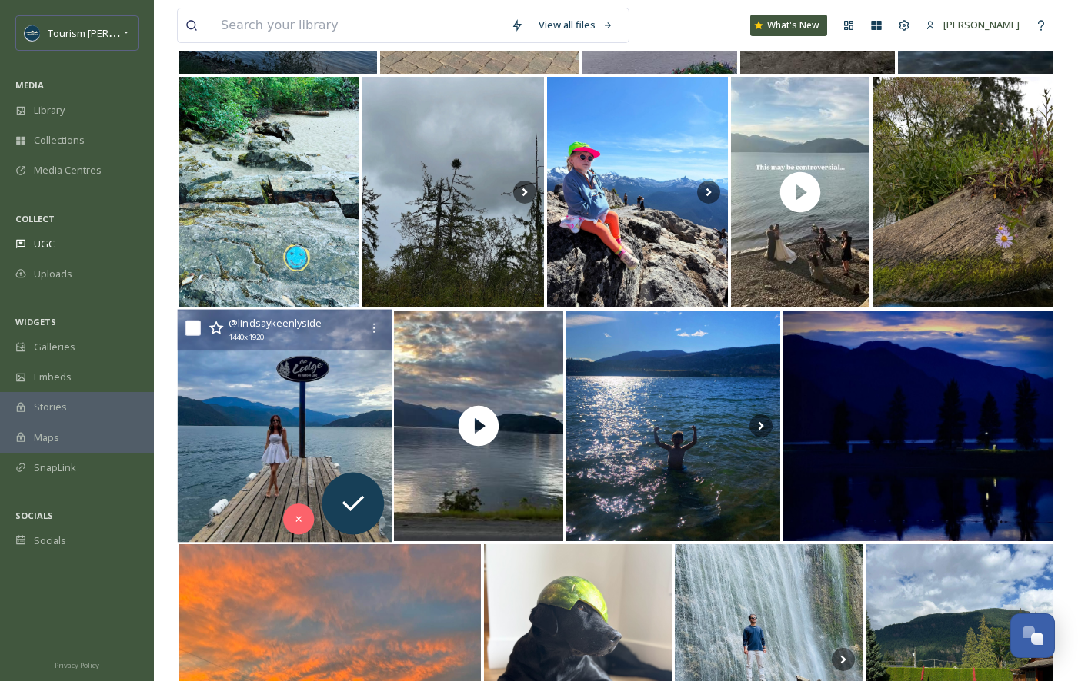
click at [278, 447] on img at bounding box center [285, 426] width 215 height 233
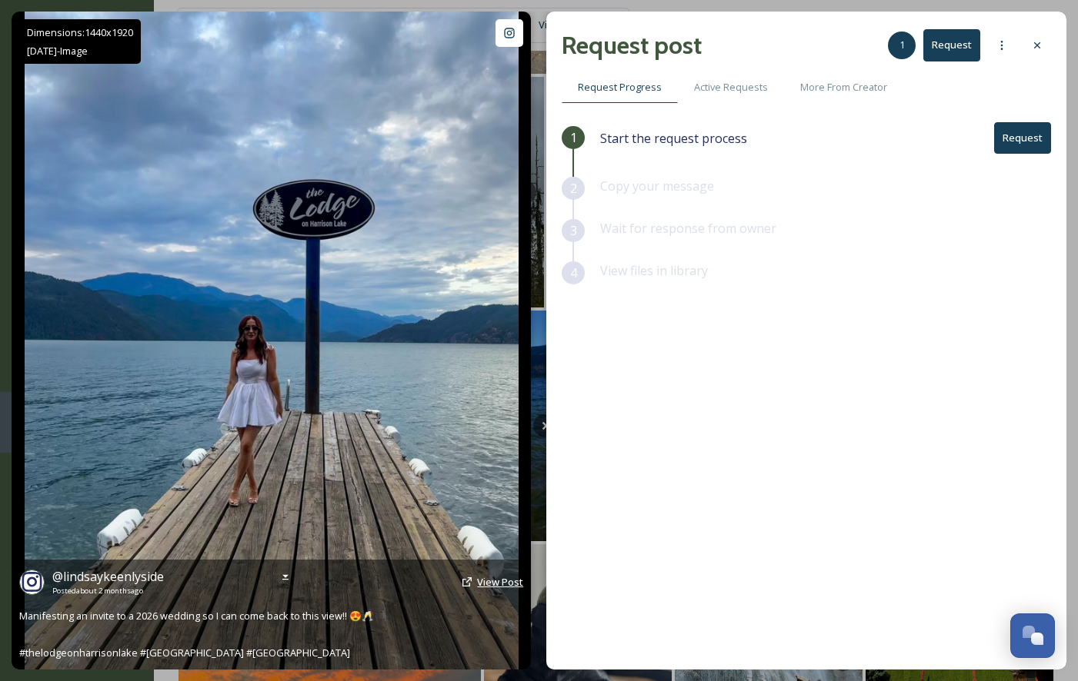
click at [495, 580] on span "View Post" at bounding box center [500, 582] width 46 height 14
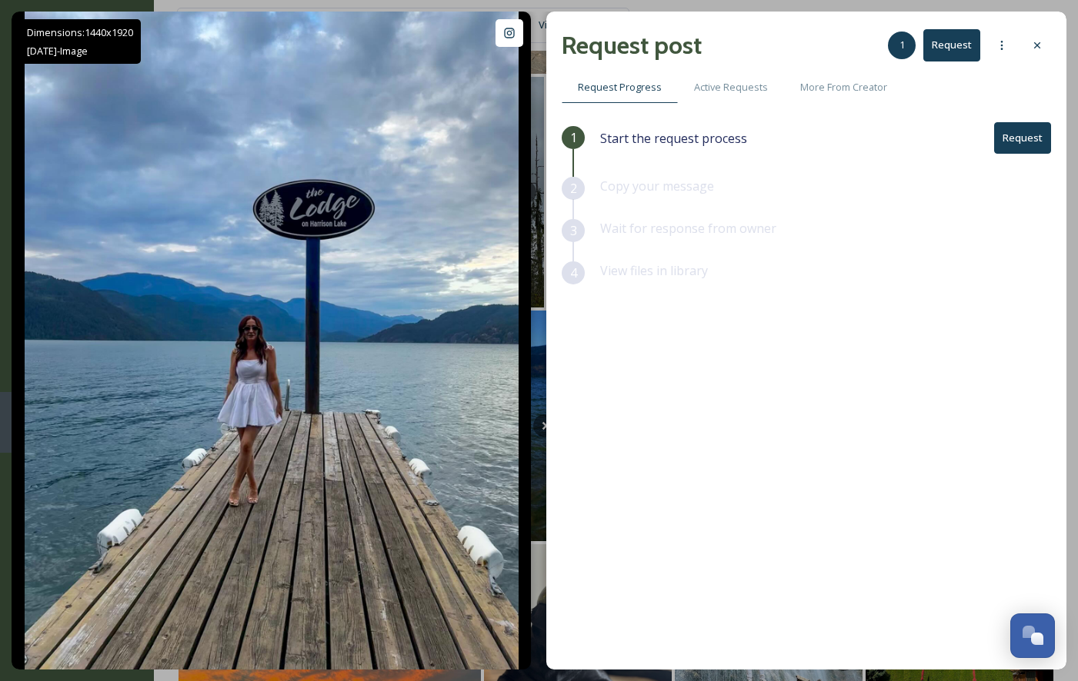
click at [1042, 45] on icon at bounding box center [1037, 45] width 12 height 12
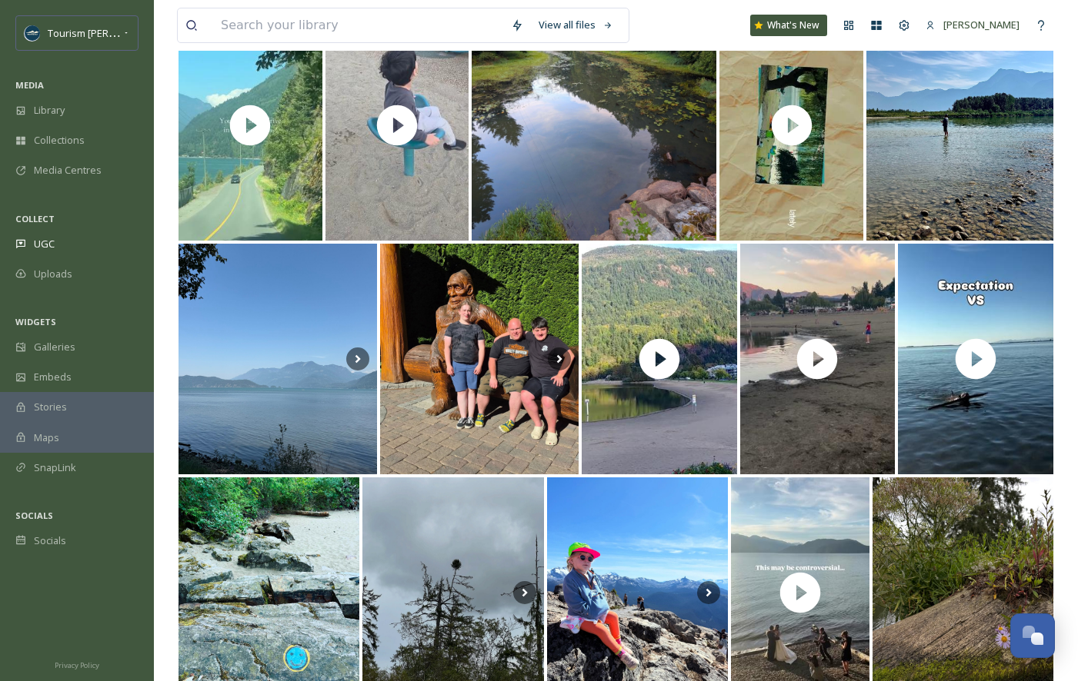
scroll to position [4385, 0]
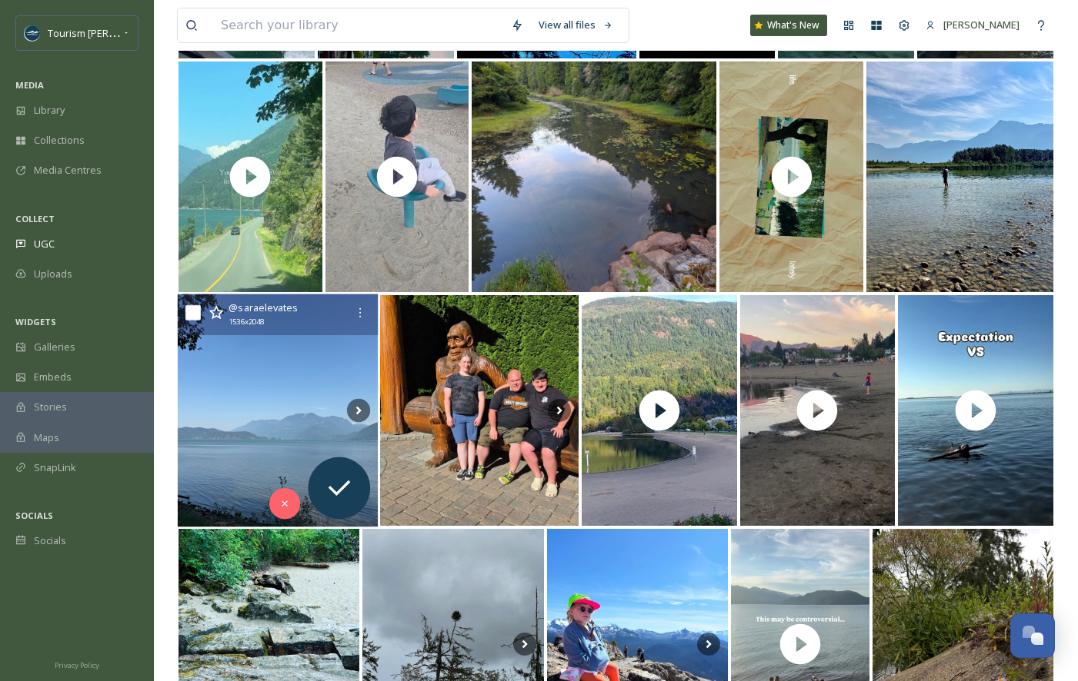
click at [268, 410] on img at bounding box center [278, 411] width 201 height 233
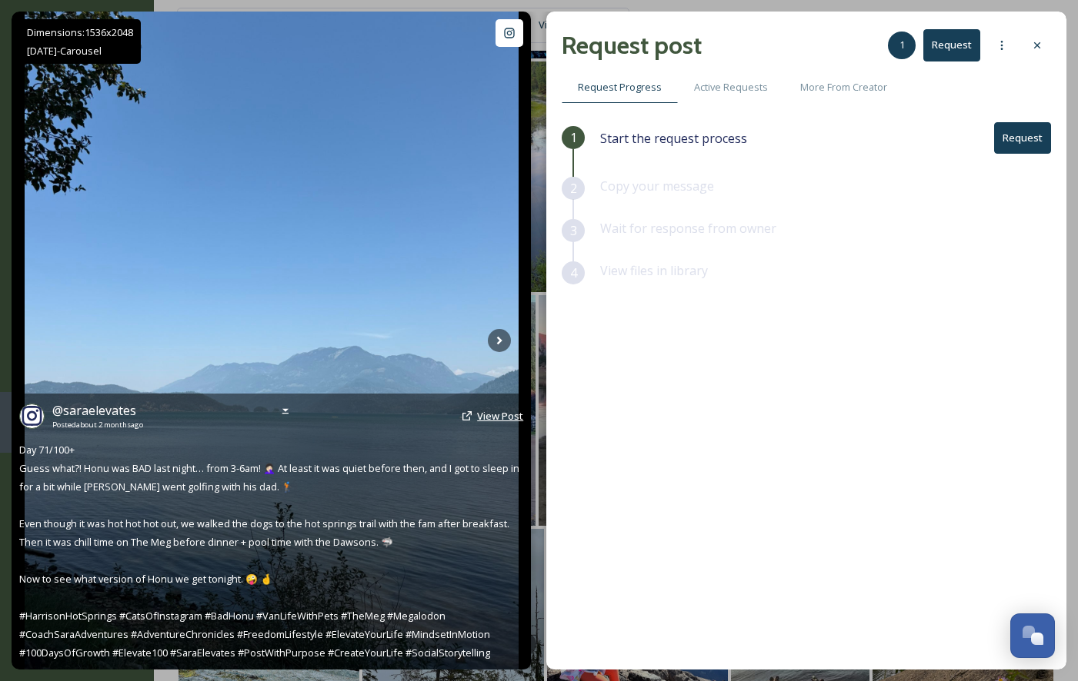
click at [492, 411] on span "View Post" at bounding box center [500, 416] width 46 height 14
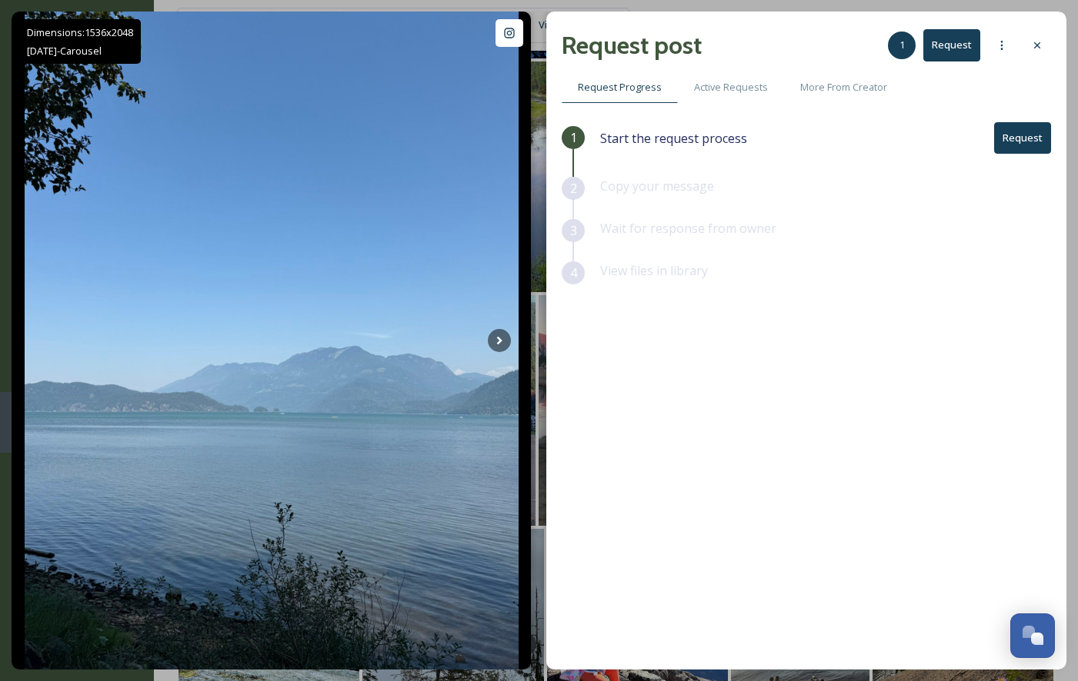
click at [1031, 128] on button "Request" at bounding box center [1022, 138] width 57 height 32
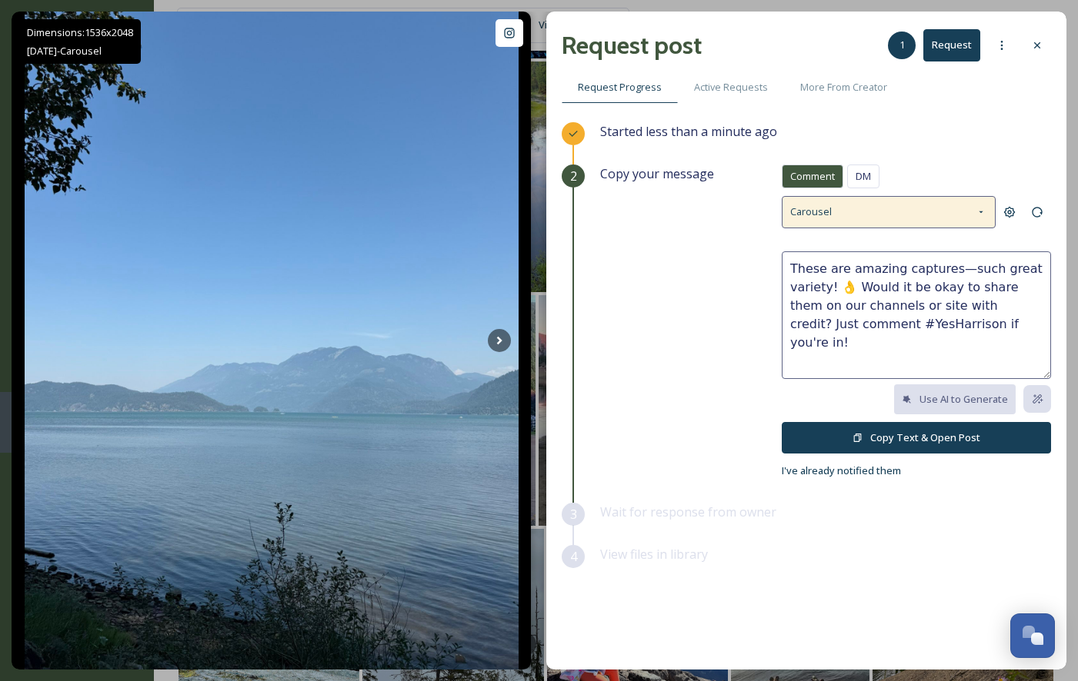
click at [913, 209] on div "Carousel" at bounding box center [888, 212] width 214 height 32
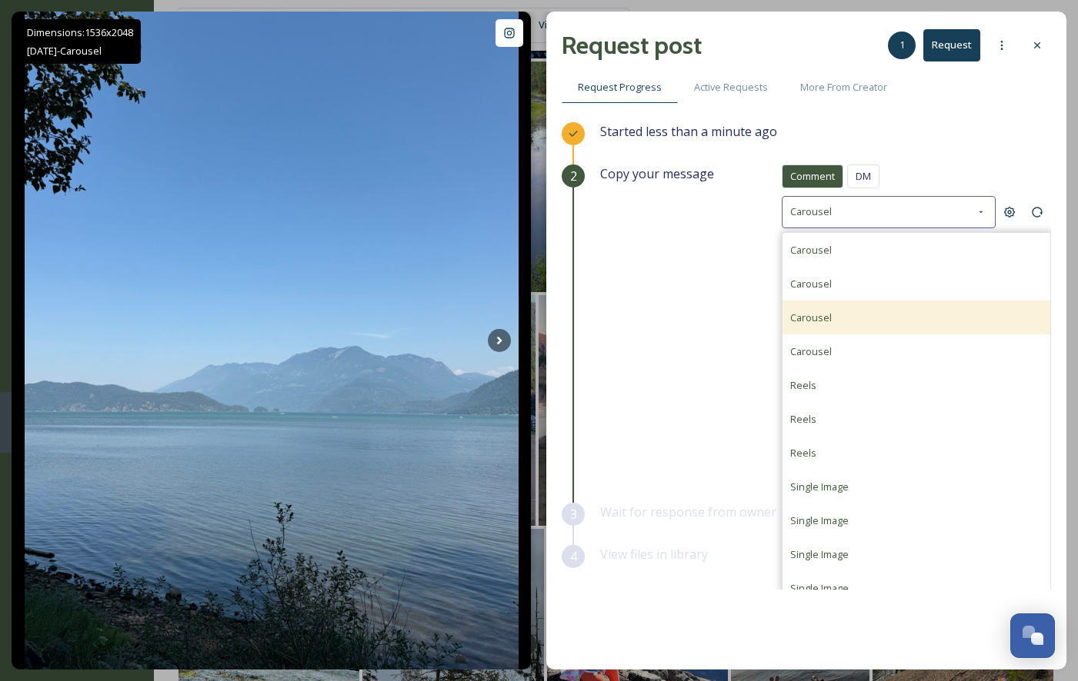
click at [833, 305] on div "Carousel" at bounding box center [916, 318] width 268 height 34
type textarea "What a fantastic set of photos! 📷 Would you mind if we featured them (with cred…"
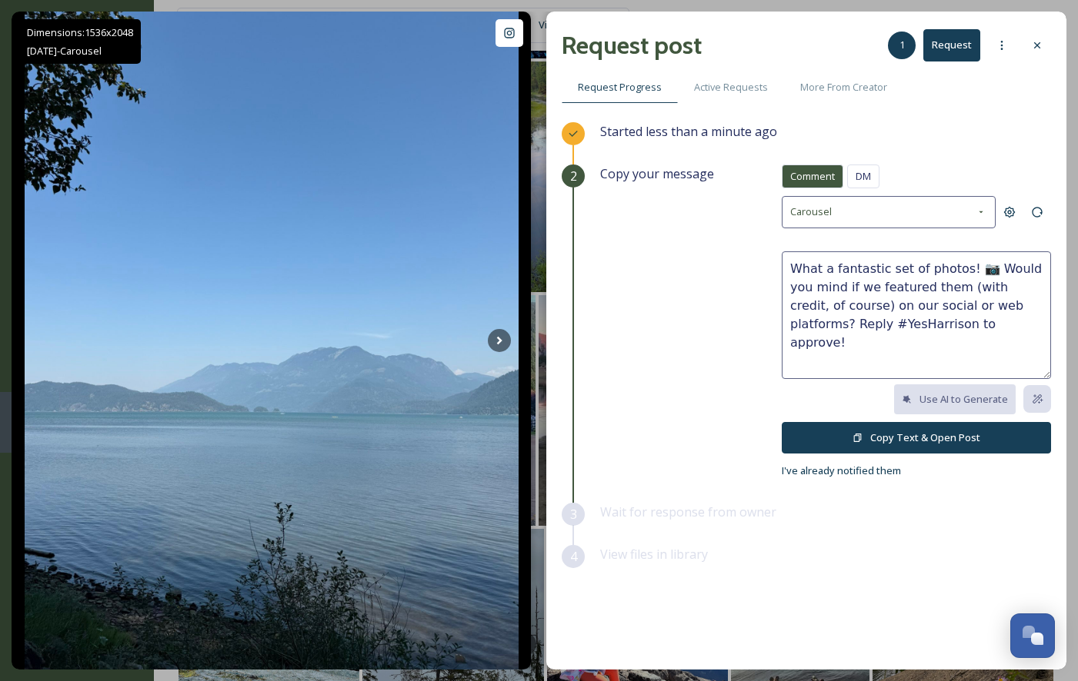
click at [857, 435] on icon at bounding box center [857, 438] width 10 height 10
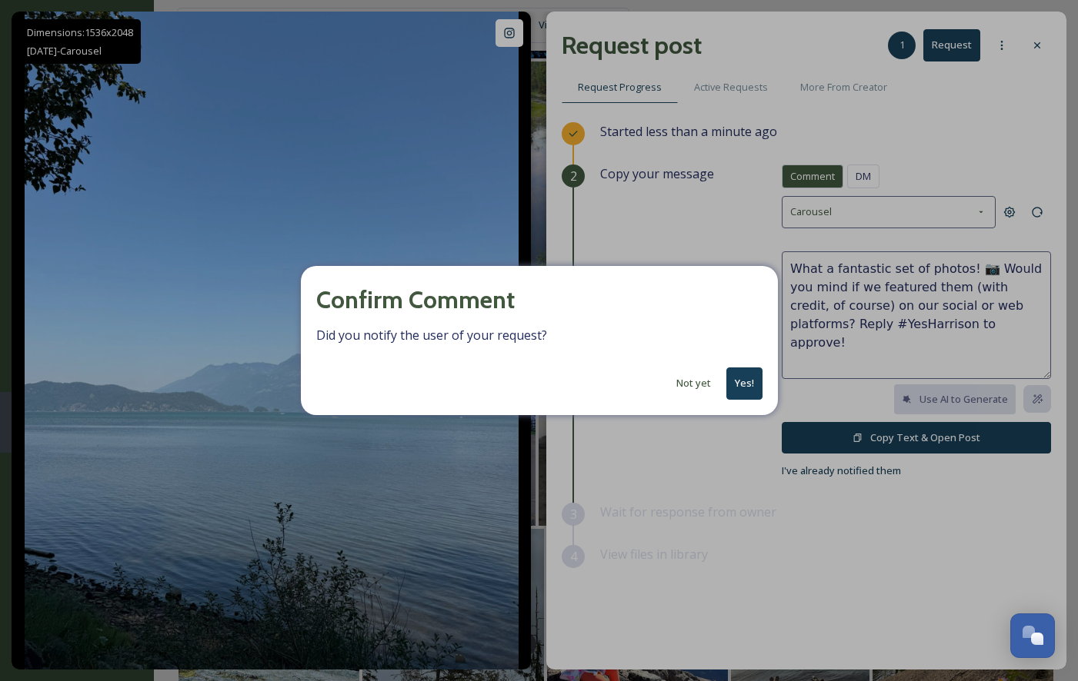
click at [741, 388] on button "Yes!" at bounding box center [744, 384] width 36 height 32
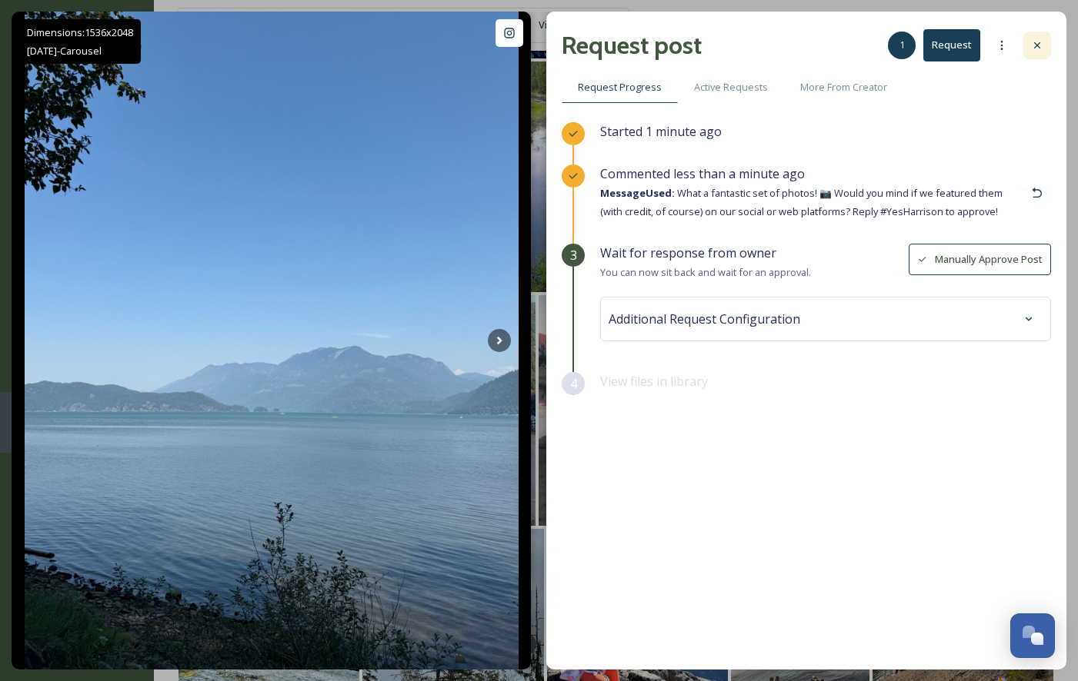
click at [1039, 48] on icon at bounding box center [1037, 45] width 12 height 12
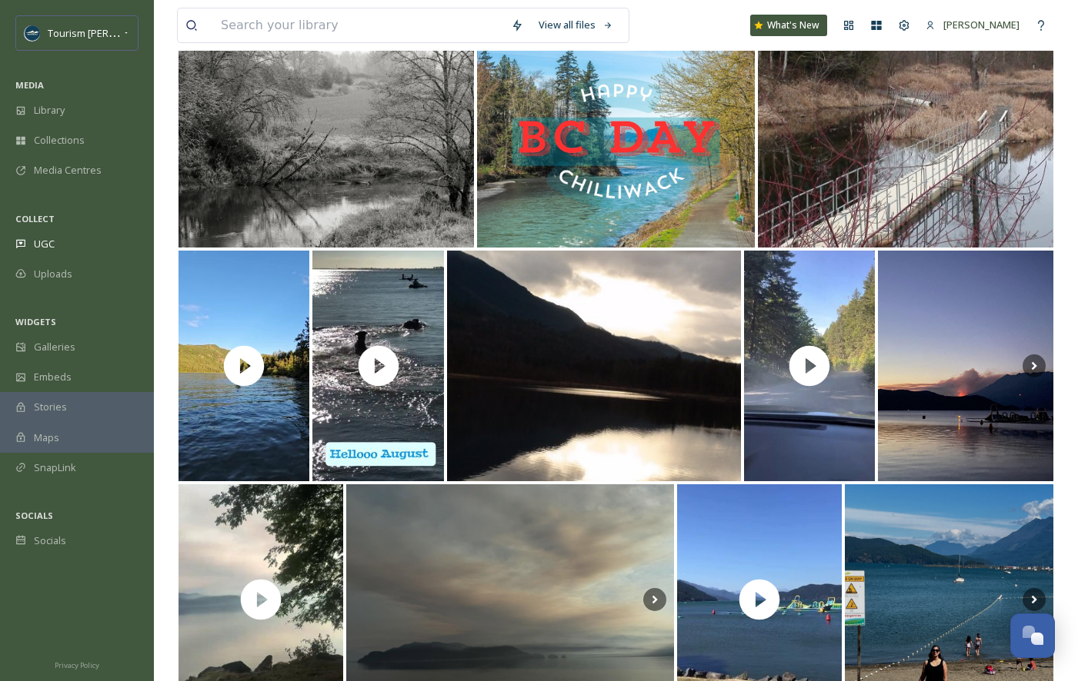
scroll to position [6859, 0]
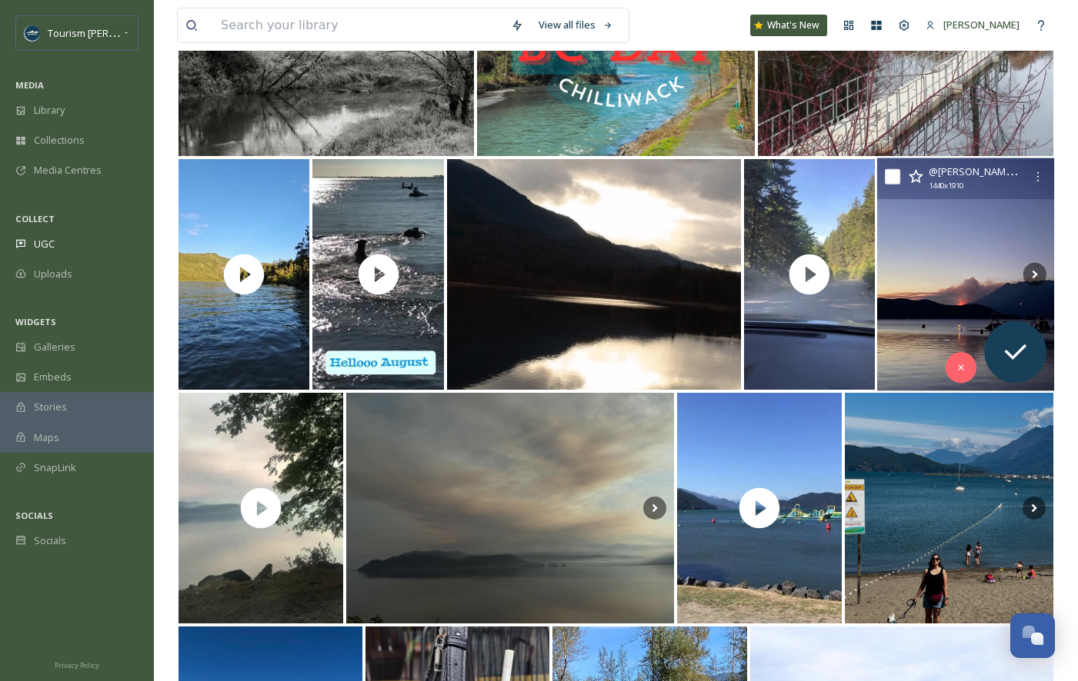
click at [938, 332] on img at bounding box center [965, 274] width 177 height 233
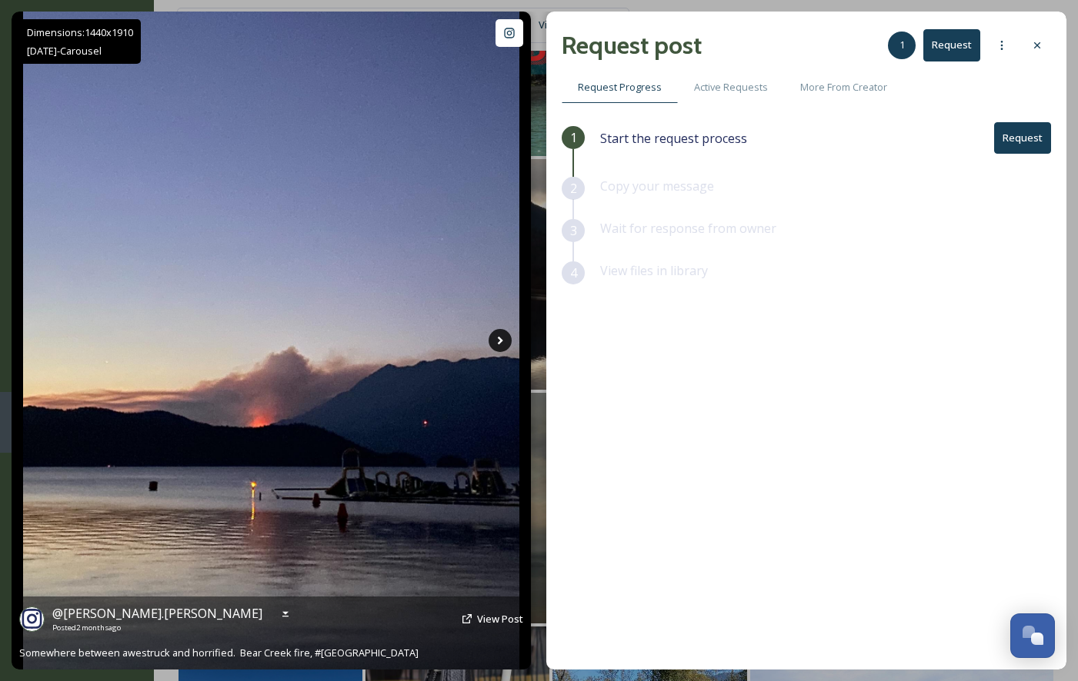
click at [500, 338] on icon at bounding box center [500, 341] width 5 height 8
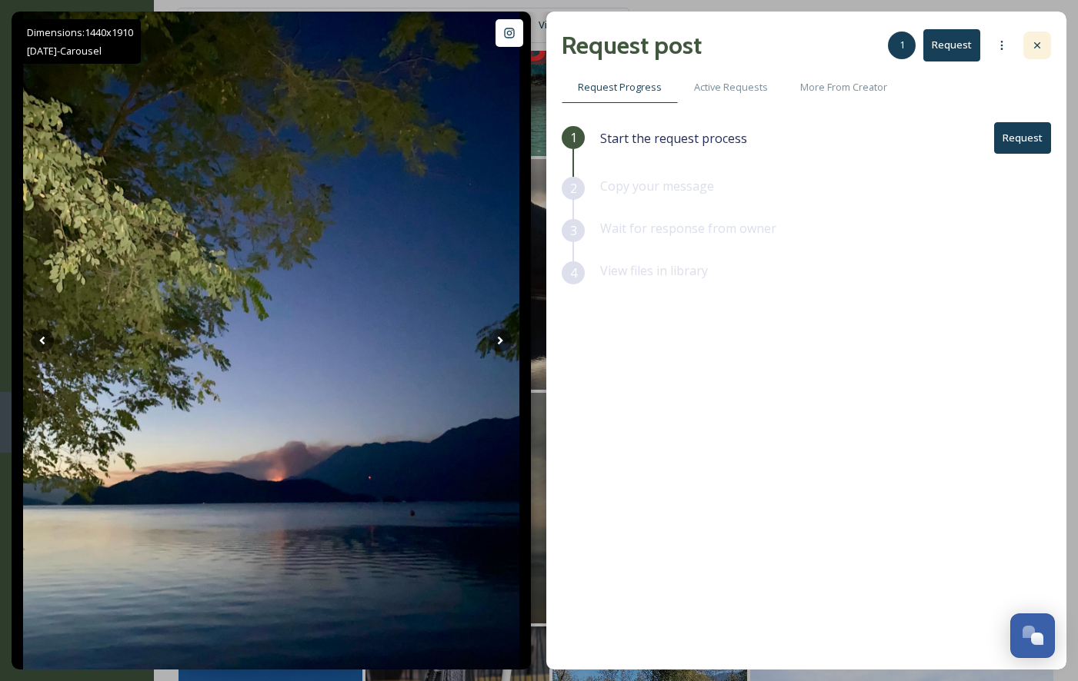
click at [1043, 46] on div at bounding box center [1037, 46] width 28 height 28
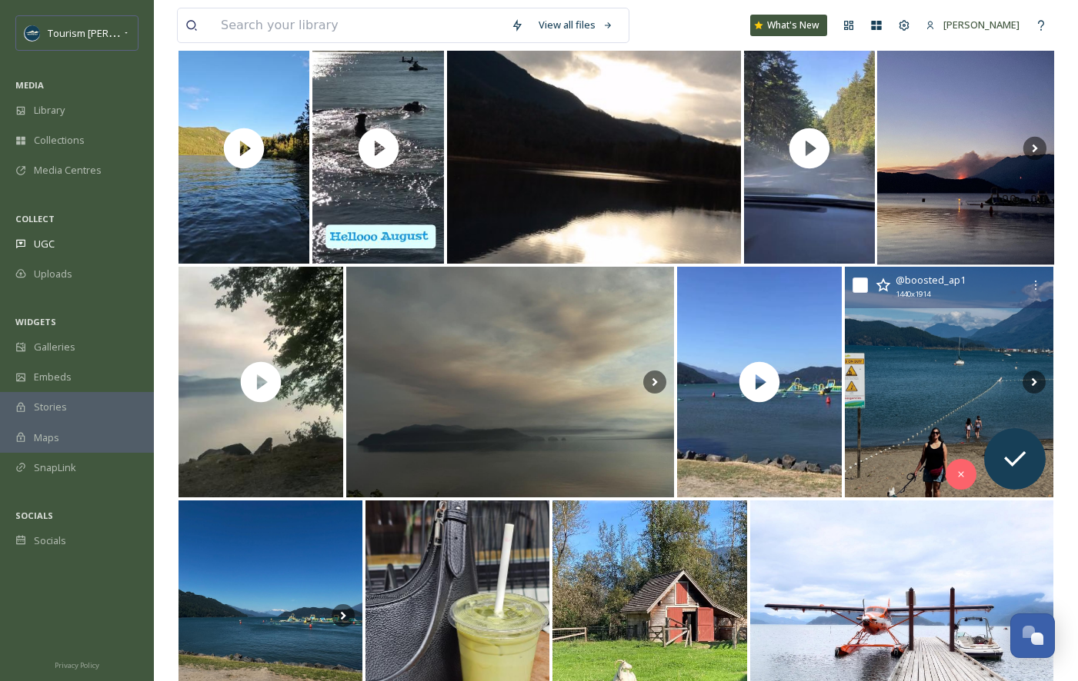
scroll to position [6946, 0]
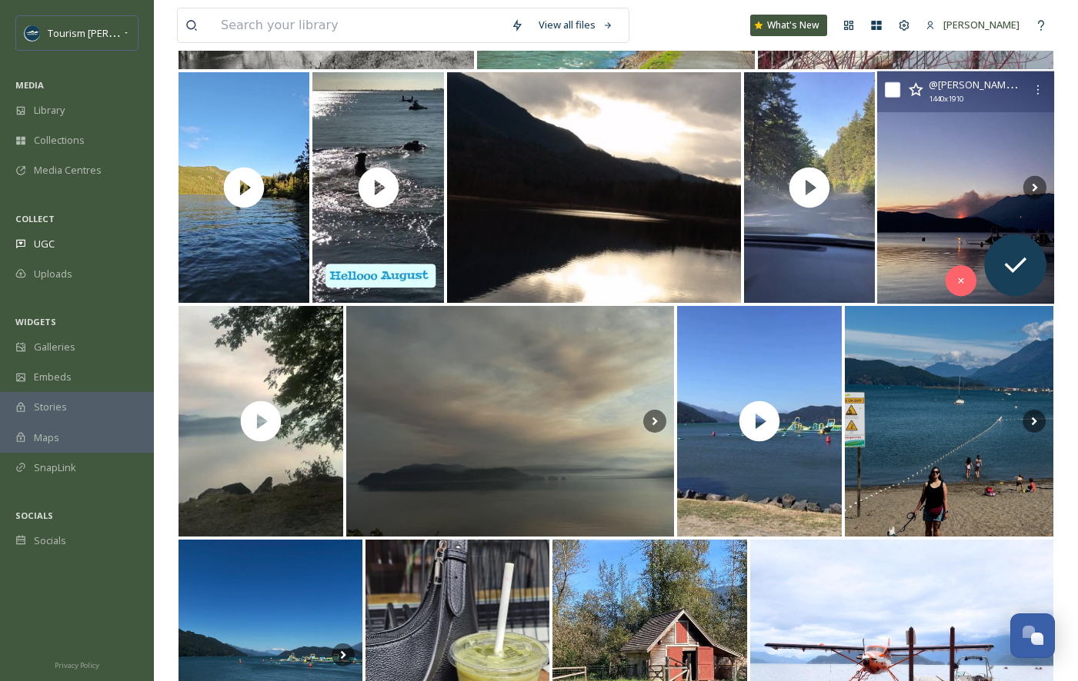
click at [940, 206] on img at bounding box center [965, 188] width 177 height 233
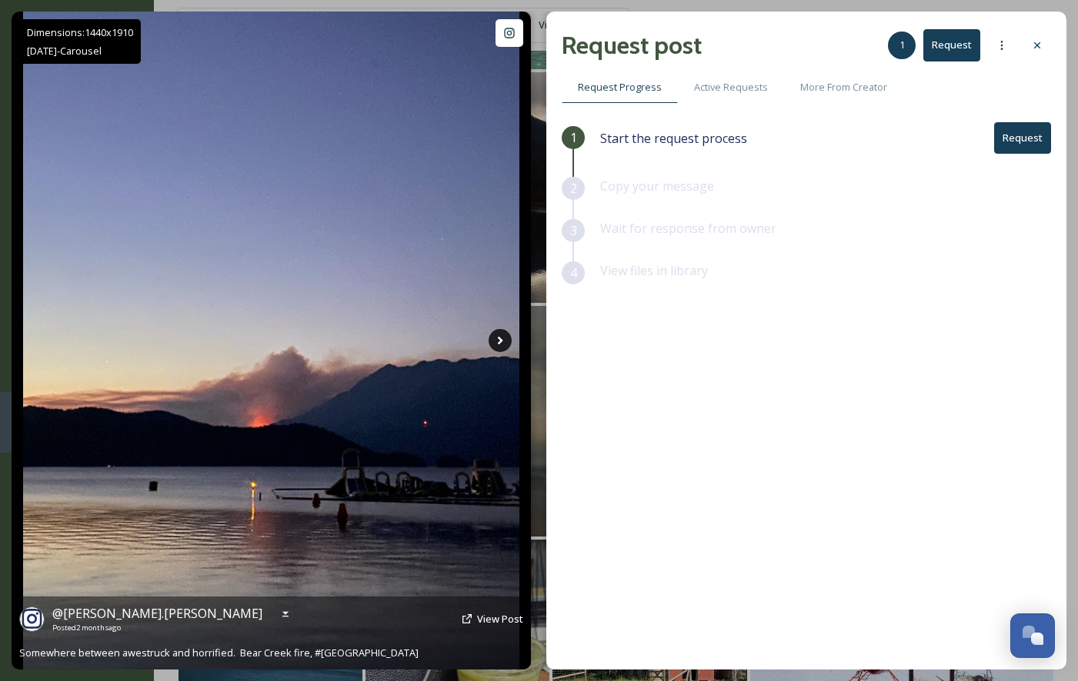
click at [504, 333] on icon at bounding box center [499, 340] width 23 height 23
click at [504, 335] on icon at bounding box center [499, 340] width 23 height 23
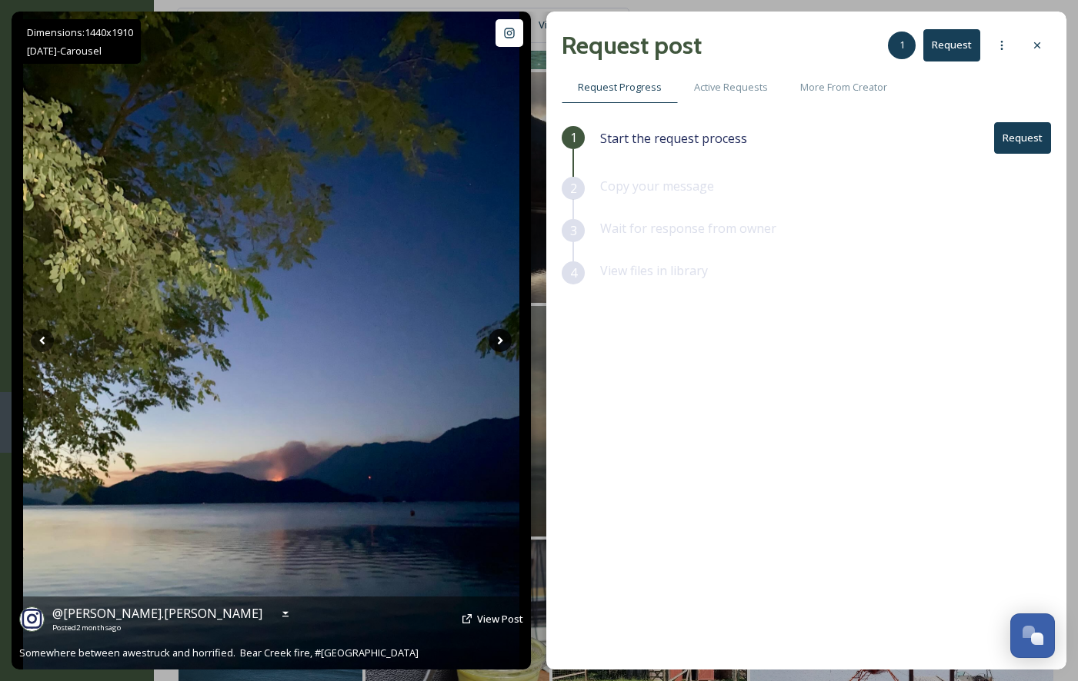
click at [498, 342] on icon at bounding box center [499, 340] width 23 height 23
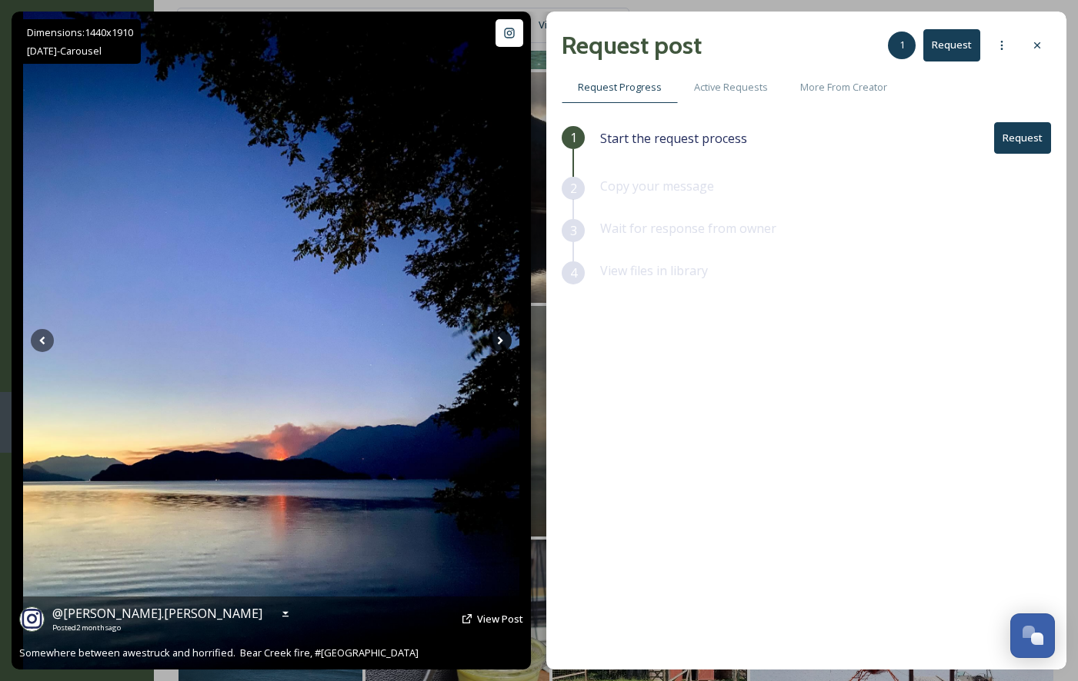
click at [504, 341] on icon at bounding box center [499, 340] width 23 height 23
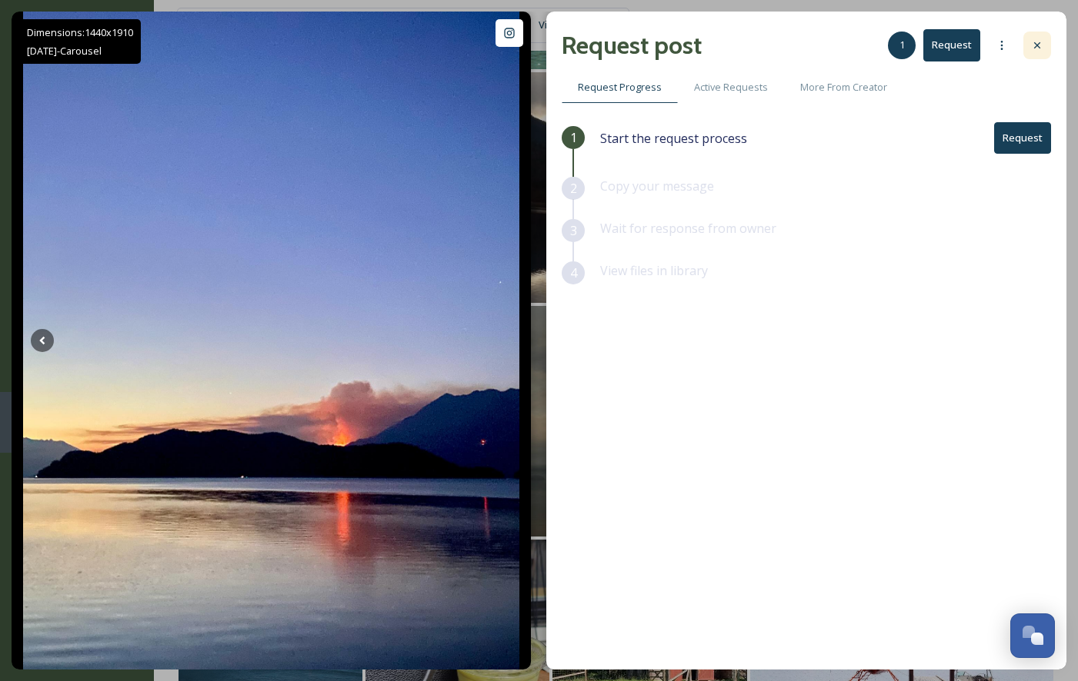
click at [1037, 46] on icon at bounding box center [1037, 45] width 6 height 6
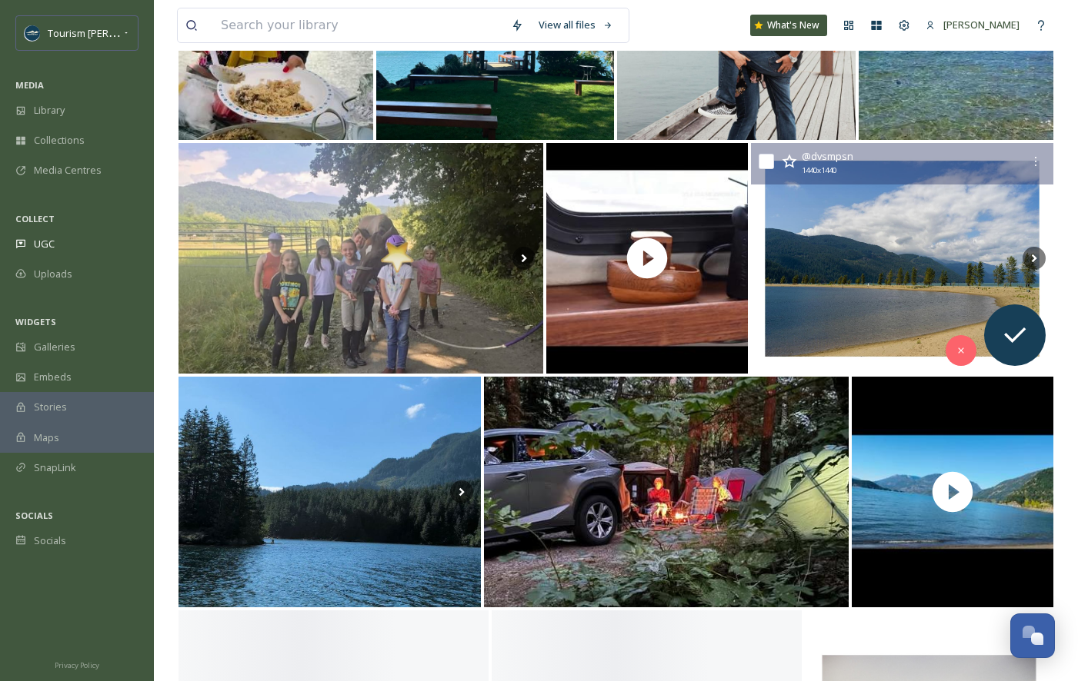
scroll to position [7807, 0]
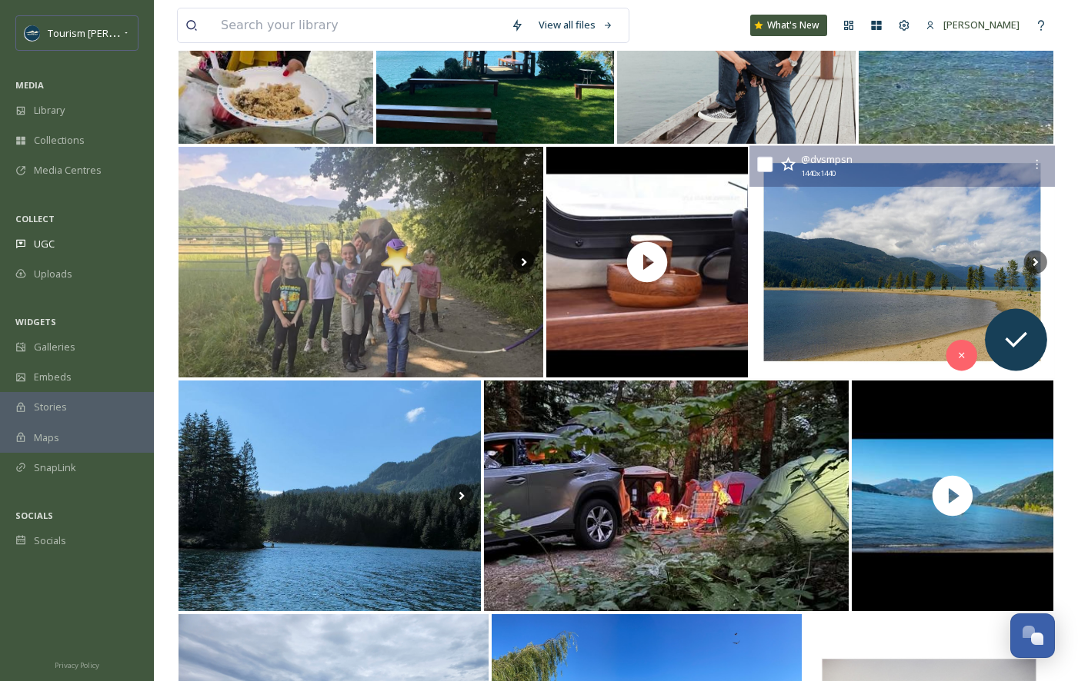
click at [845, 306] on img at bounding box center [901, 262] width 305 height 233
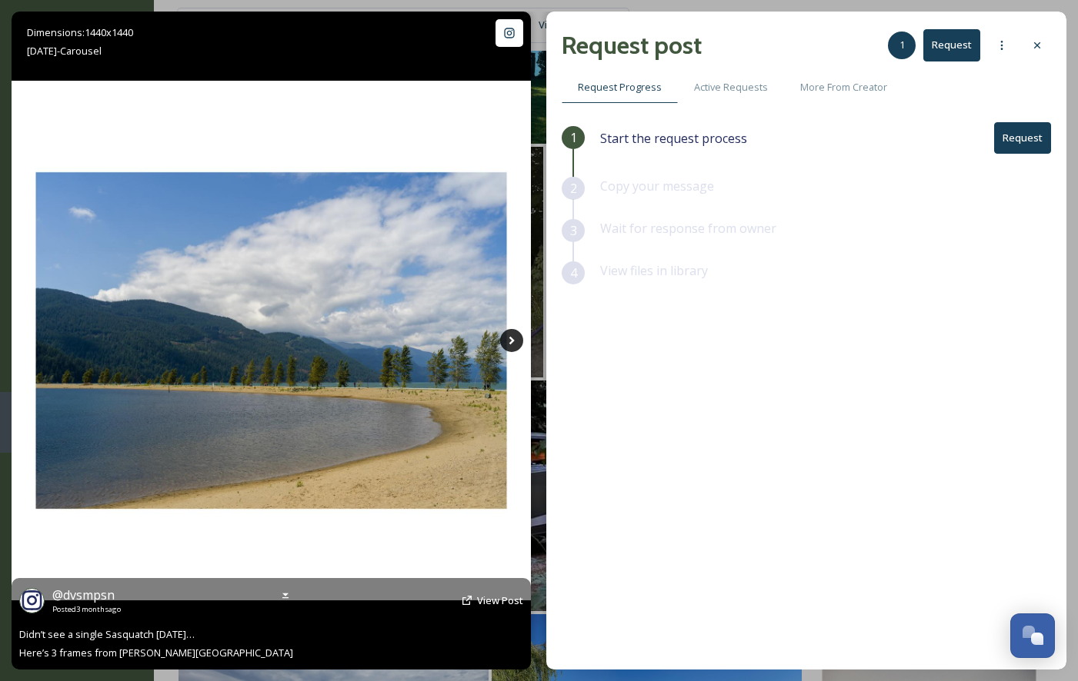
click at [510, 341] on icon at bounding box center [511, 340] width 23 height 23
click at [515, 339] on icon at bounding box center [511, 340] width 23 height 23
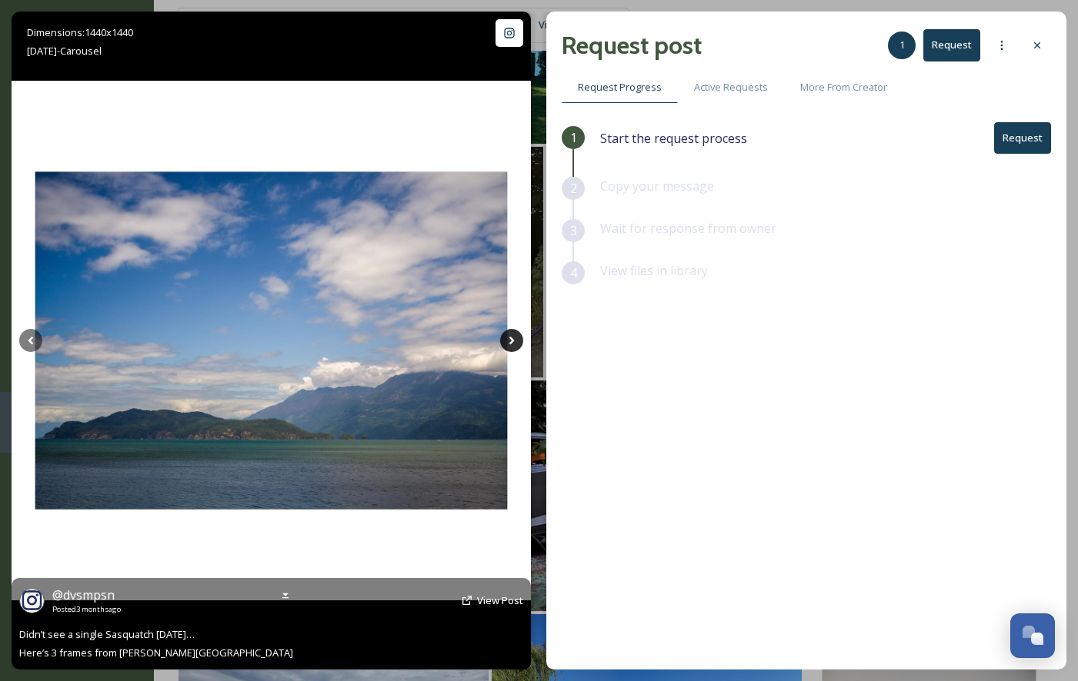
click at [516, 339] on icon at bounding box center [511, 340] width 23 height 23
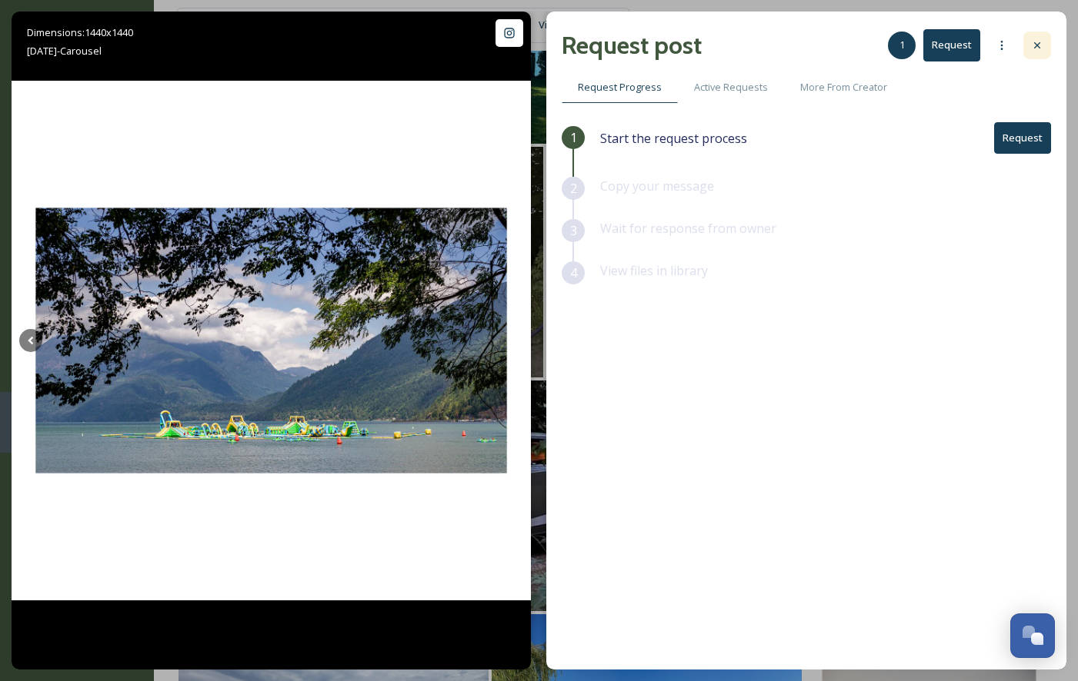
click at [1034, 49] on icon at bounding box center [1037, 45] width 12 height 12
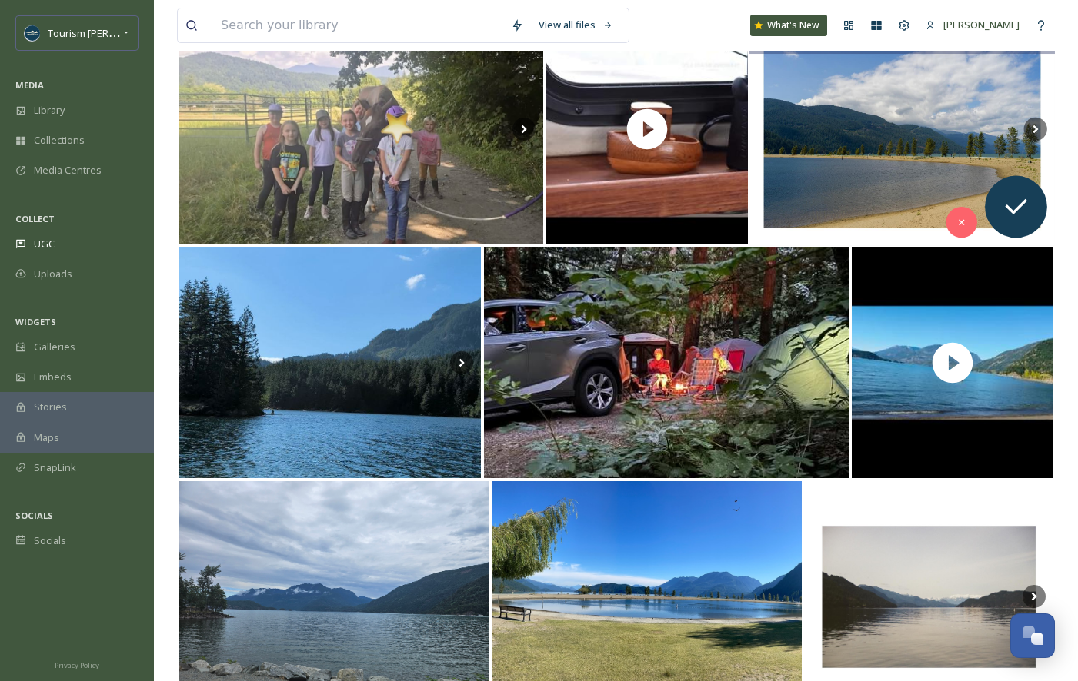
scroll to position [8038, 0]
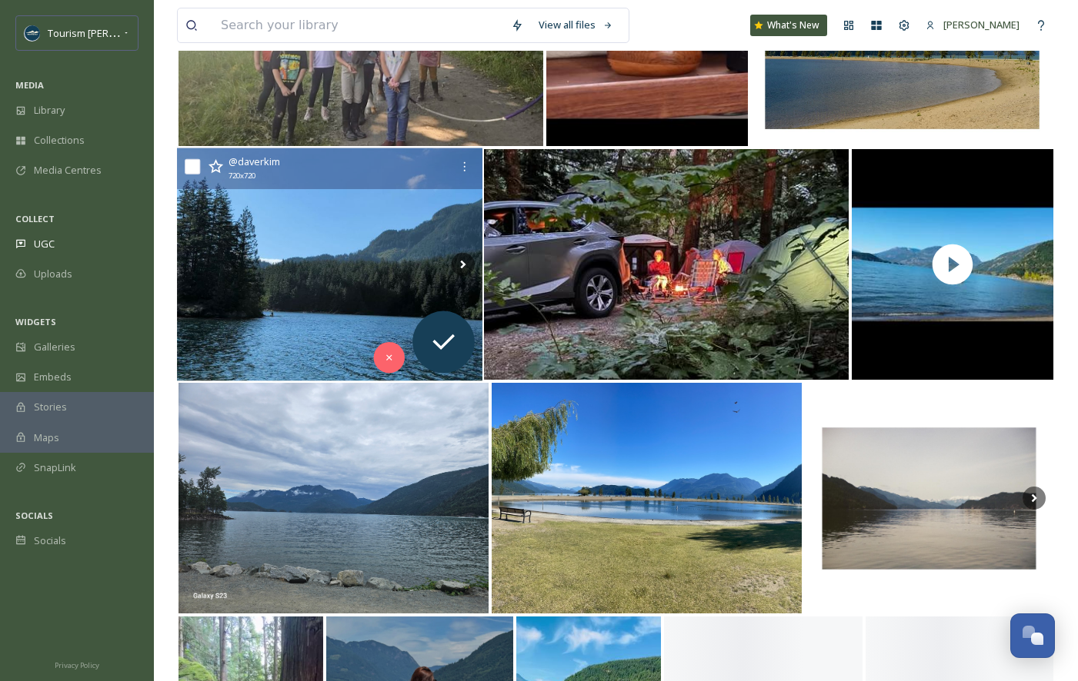
click at [305, 292] on img at bounding box center [329, 264] width 305 height 233
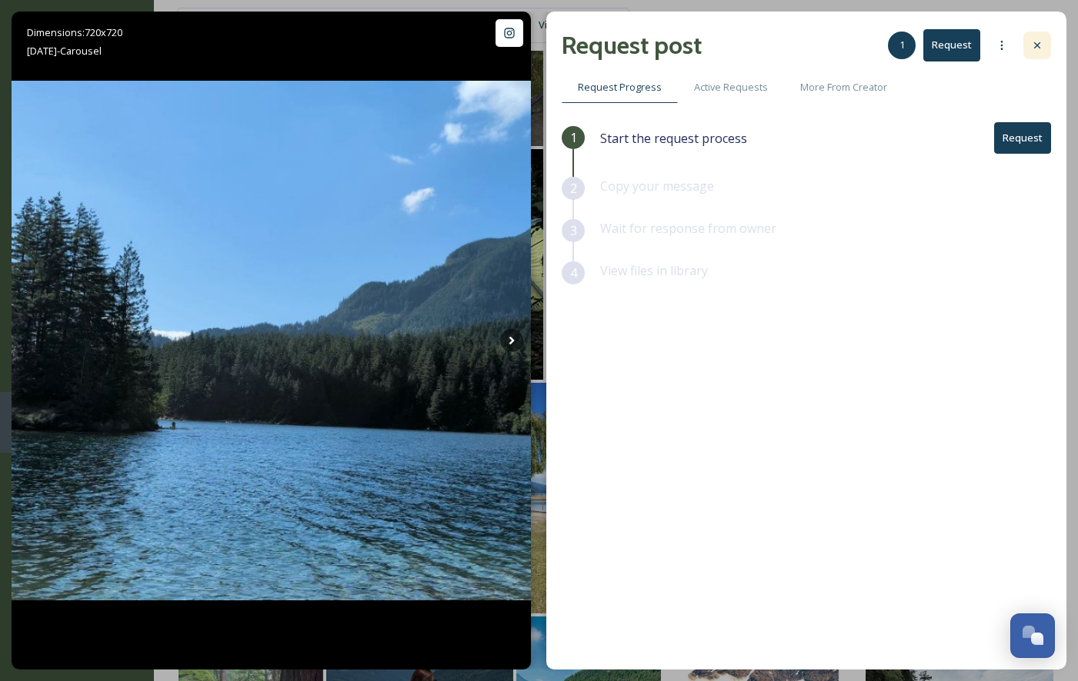
click at [1041, 49] on icon at bounding box center [1037, 45] width 12 height 12
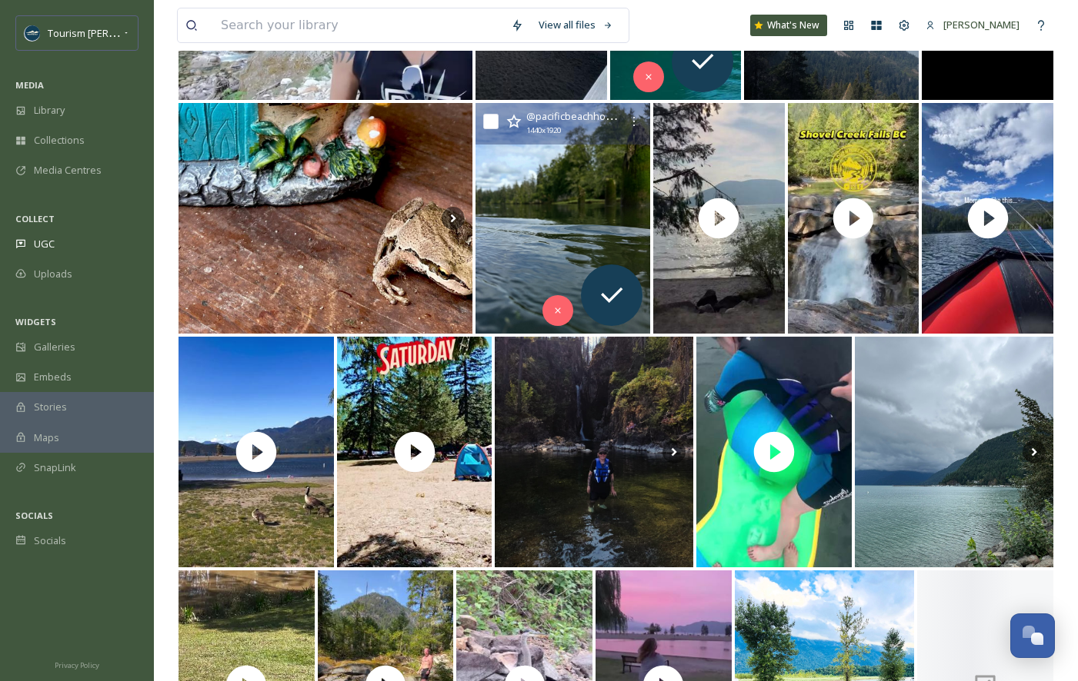
scroll to position [2708, 0]
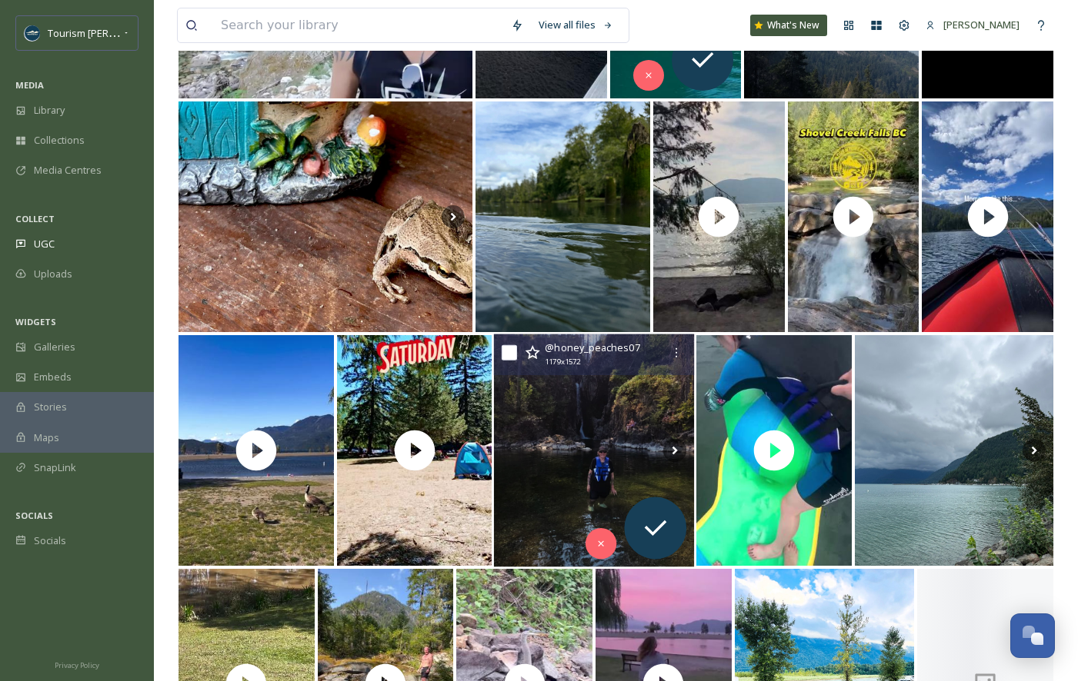
click at [585, 511] on img at bounding box center [594, 451] width 201 height 233
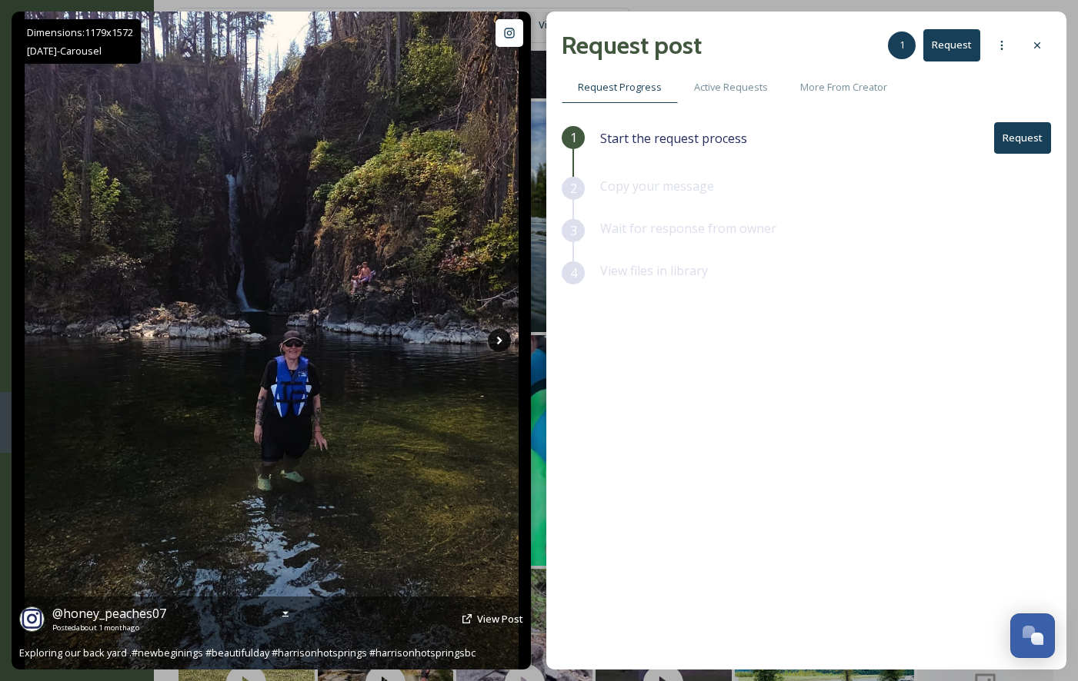
click at [501, 338] on icon at bounding box center [499, 340] width 23 height 23
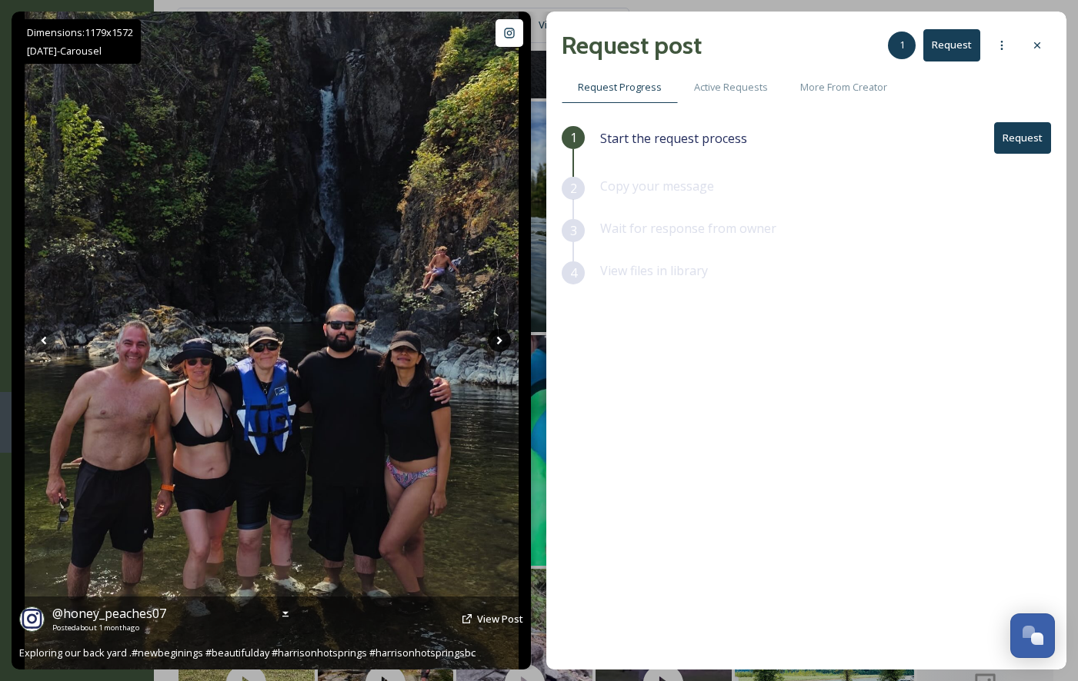
click at [501, 341] on icon at bounding box center [499, 340] width 23 height 23
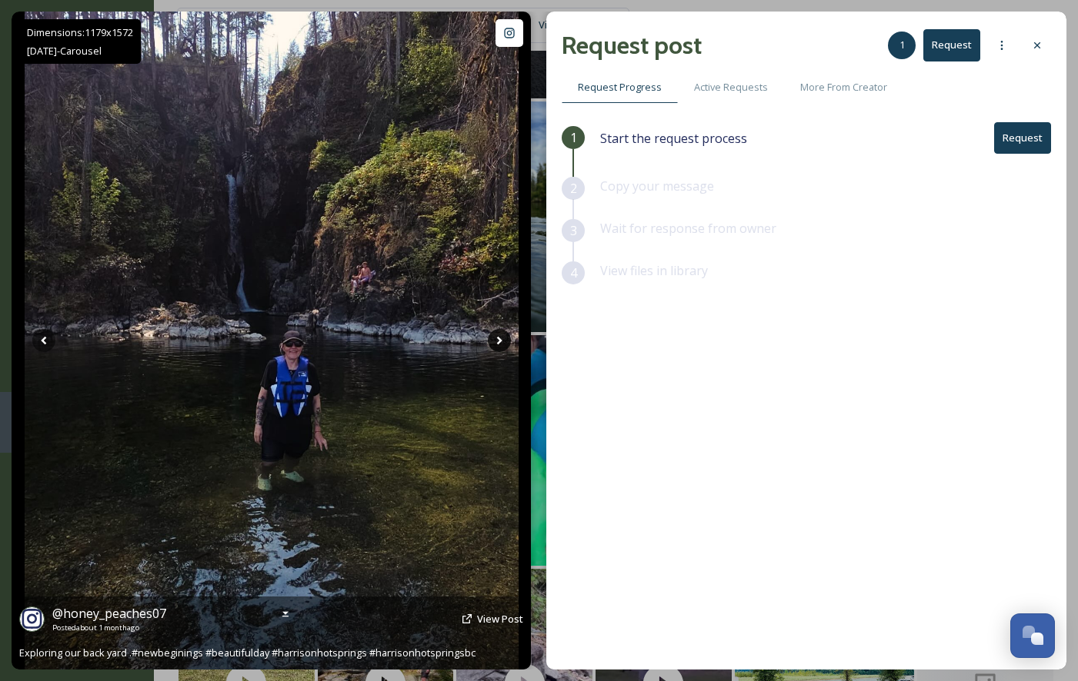
click at [495, 341] on icon at bounding box center [499, 340] width 23 height 23
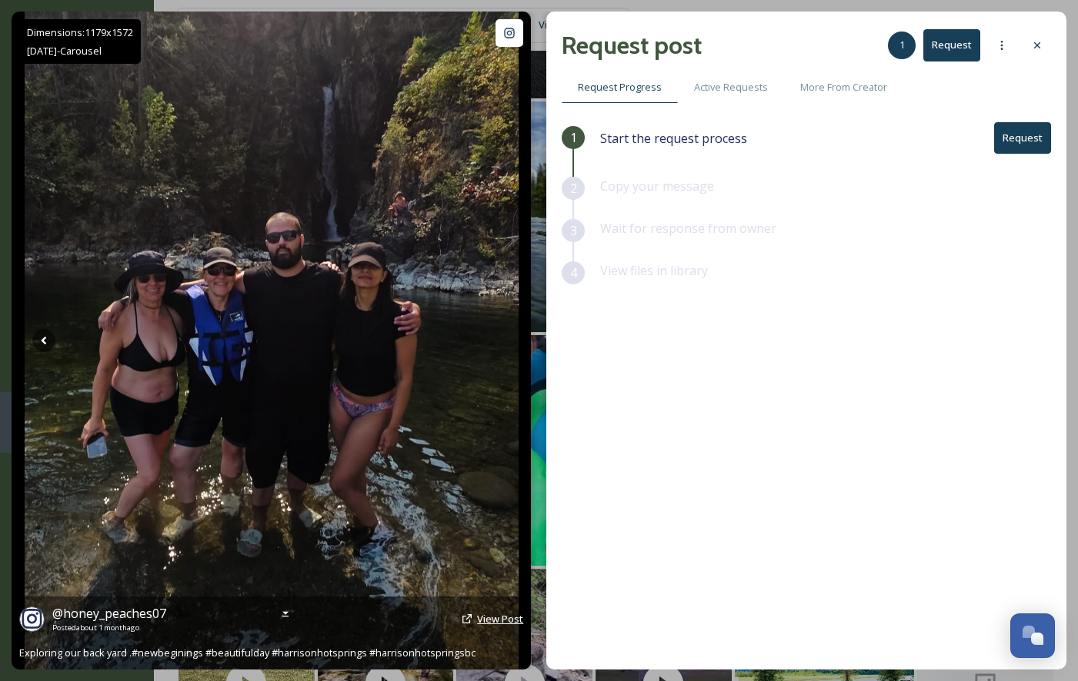
click at [491, 617] on span "View Post" at bounding box center [500, 619] width 46 height 14
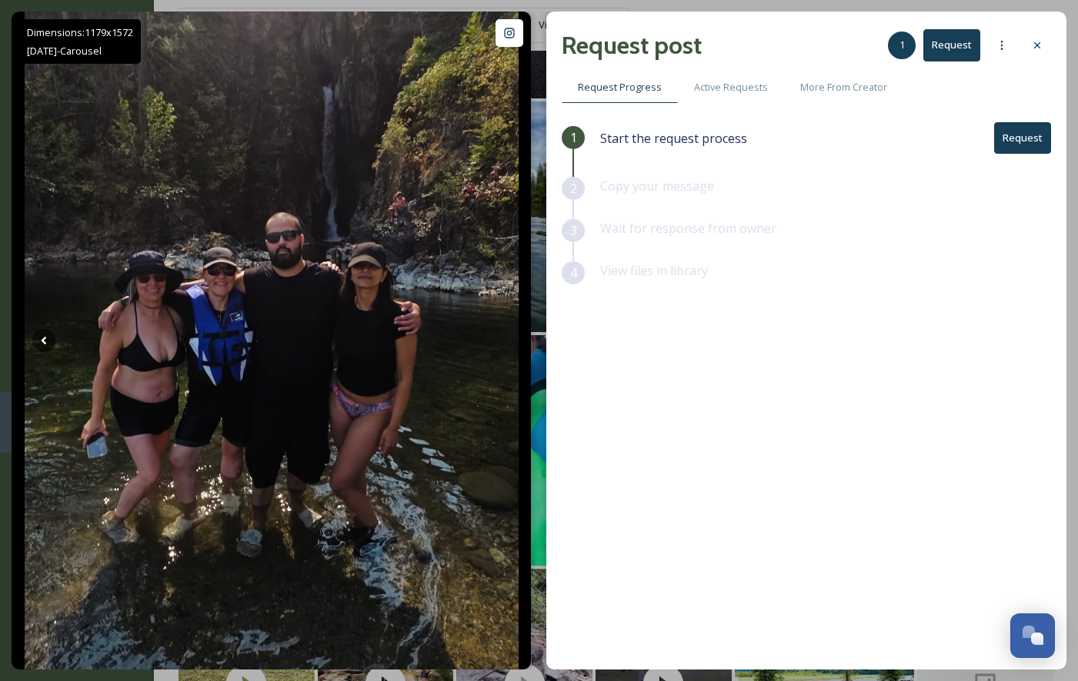
click at [1038, 37] on div at bounding box center [1037, 46] width 28 height 28
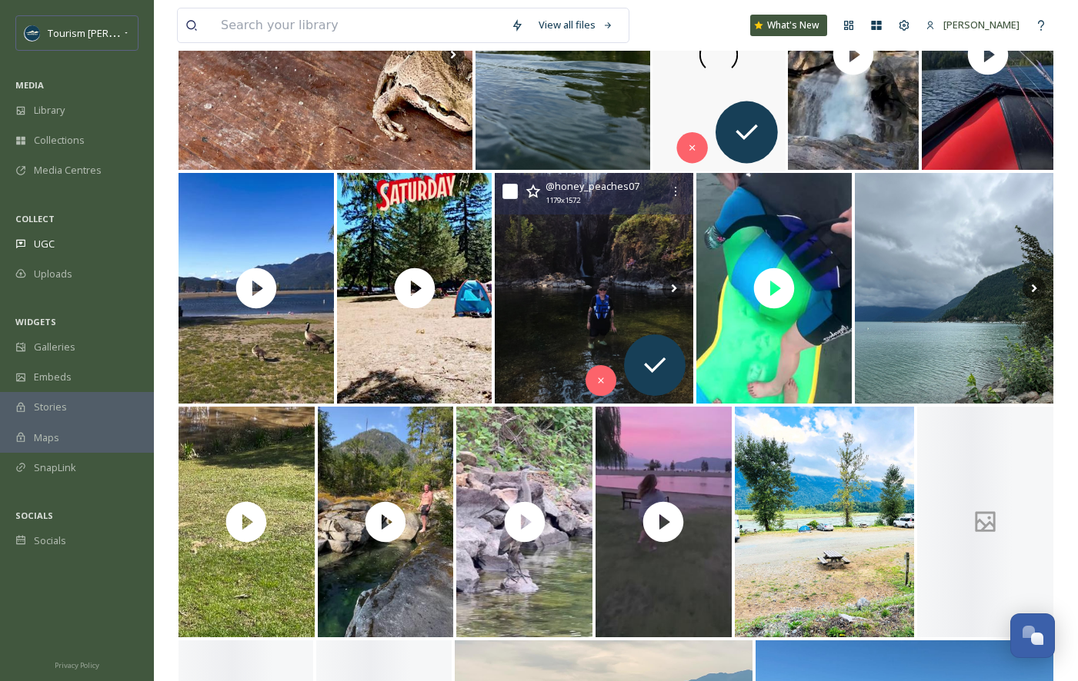
scroll to position [2961, 0]
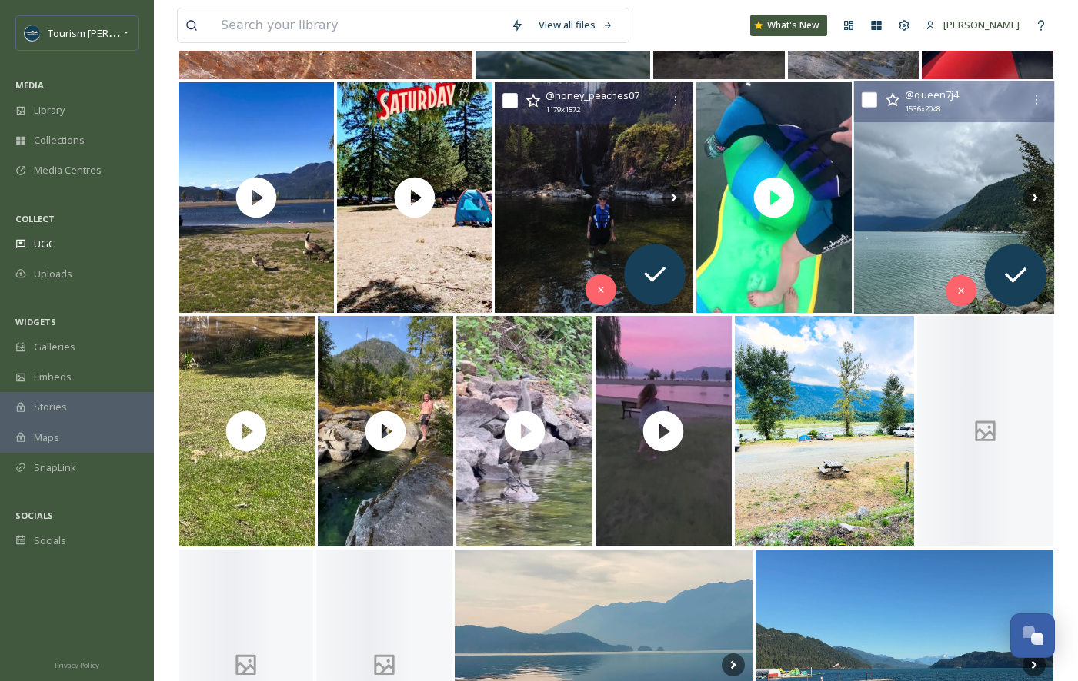
click at [992, 232] on img at bounding box center [954, 198] width 201 height 233
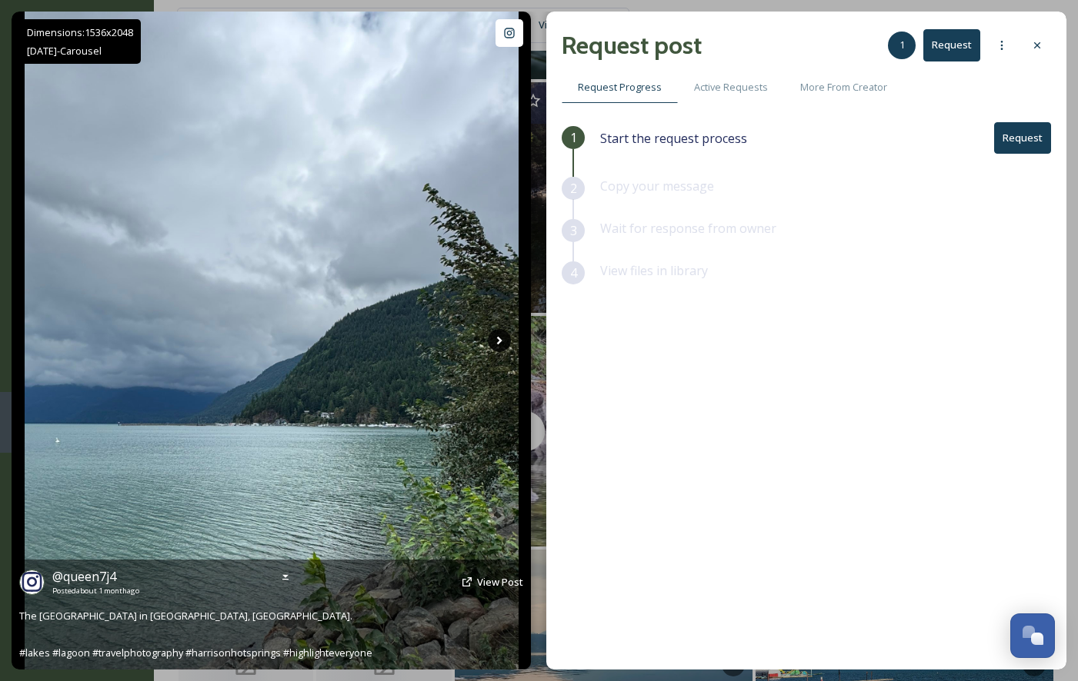
click at [501, 340] on icon at bounding box center [498, 341] width 5 height 8
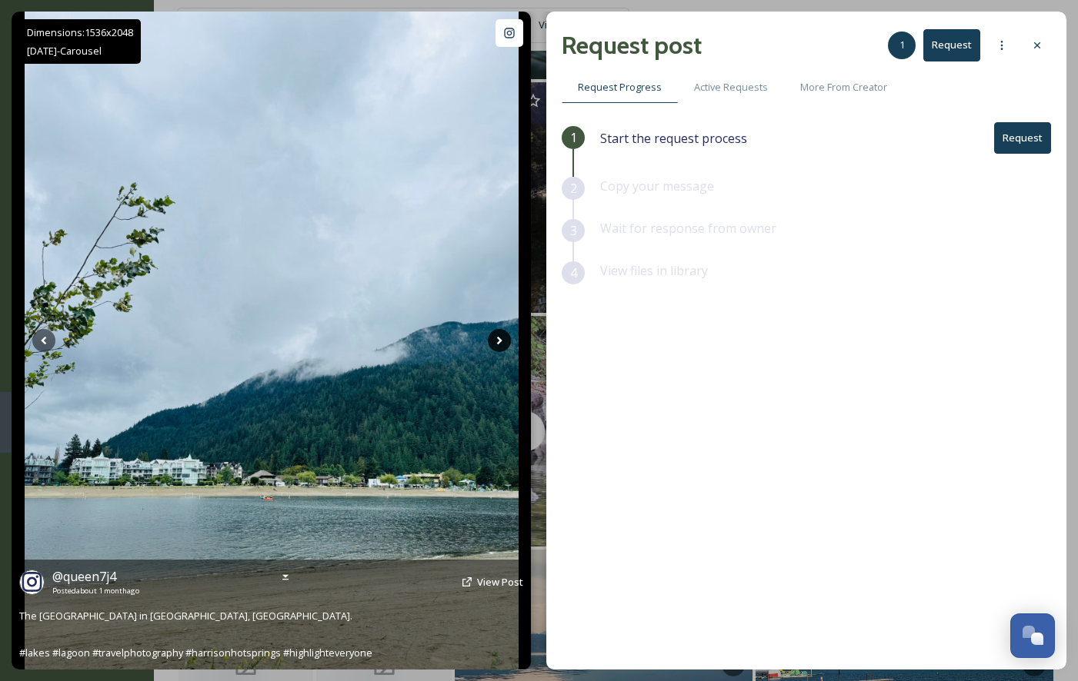
click at [501, 340] on icon at bounding box center [498, 341] width 5 height 8
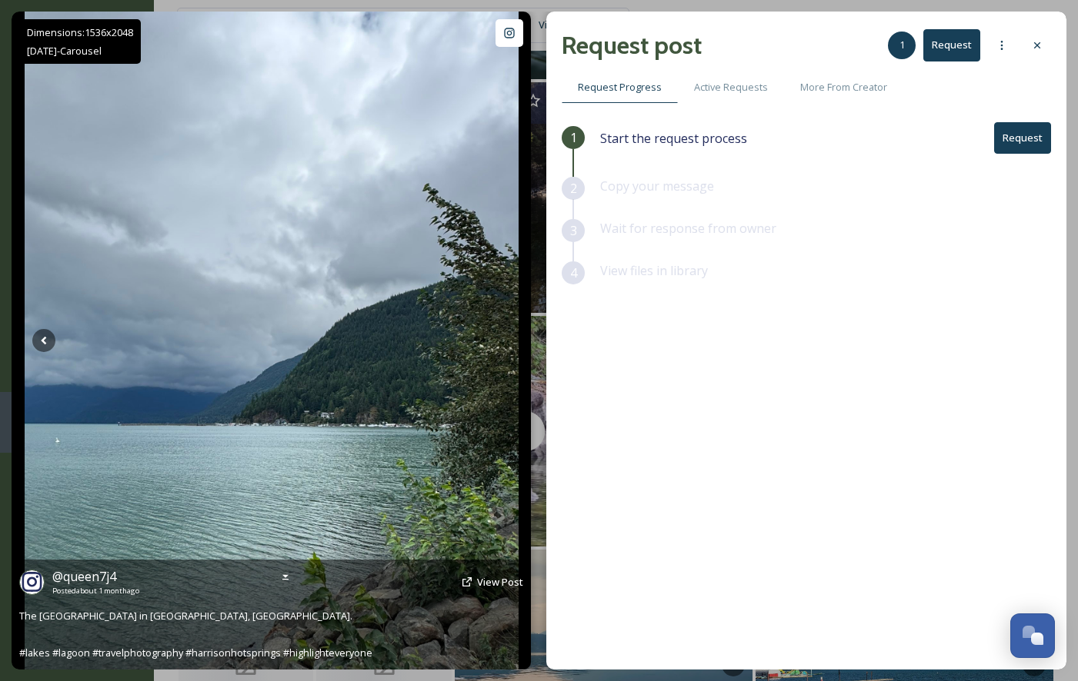
click at [500, 346] on icon at bounding box center [499, 340] width 23 height 23
click at [497, 584] on span "View Post" at bounding box center [500, 582] width 46 height 14
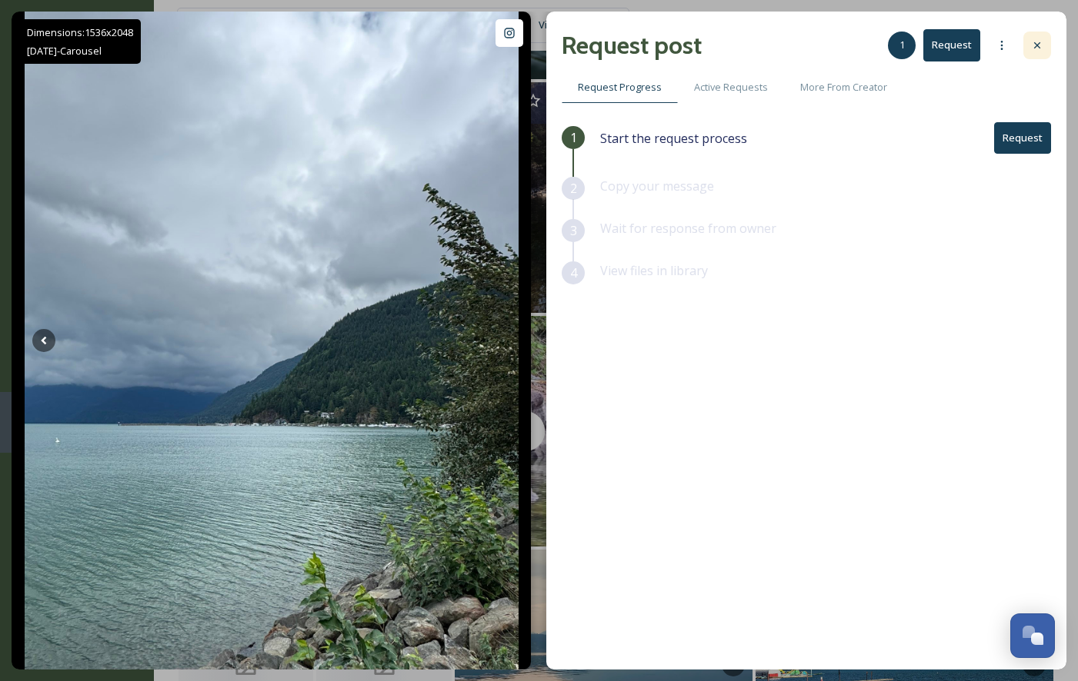
click at [1031, 43] on icon at bounding box center [1037, 45] width 12 height 12
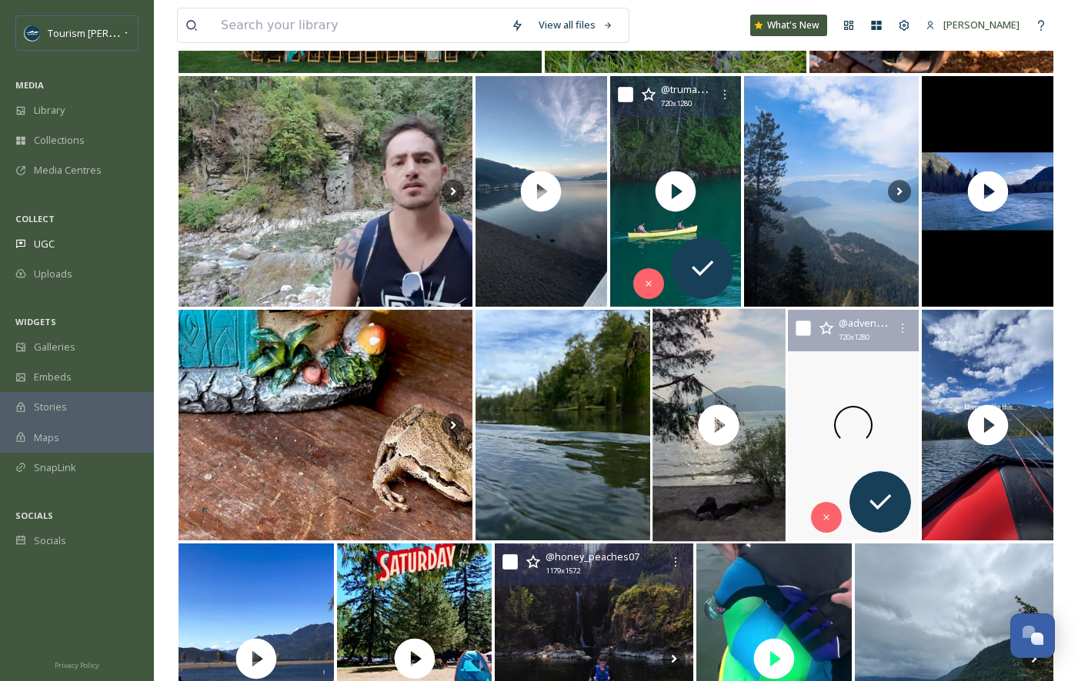
scroll to position [2411, 0]
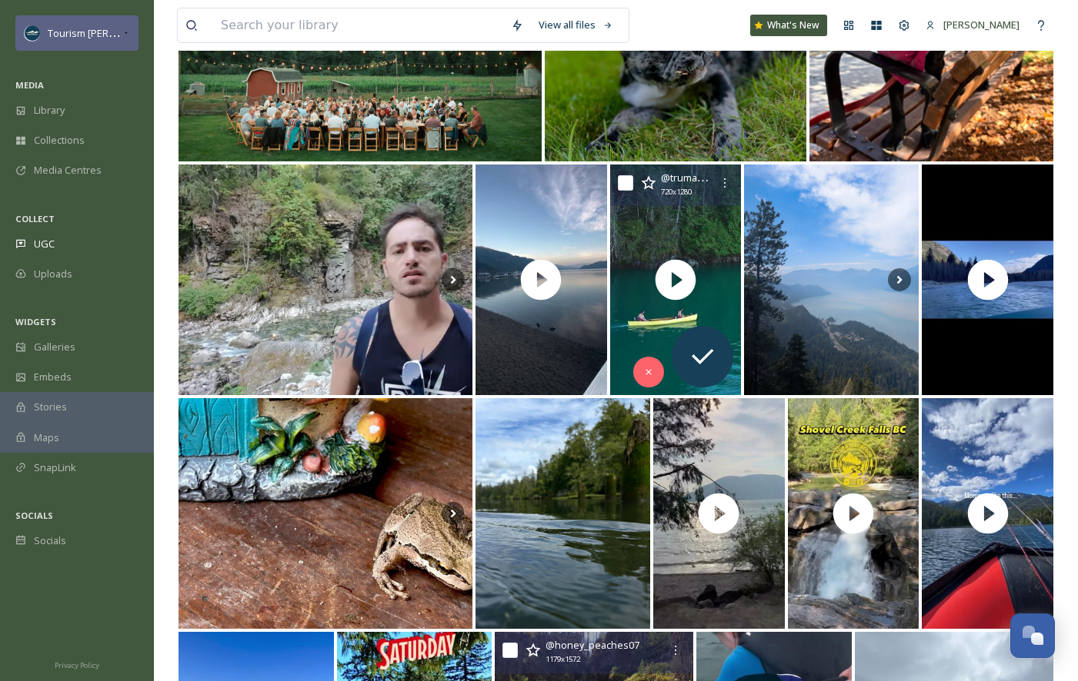
click at [122, 33] on icon at bounding box center [126, 33] width 8 height 12
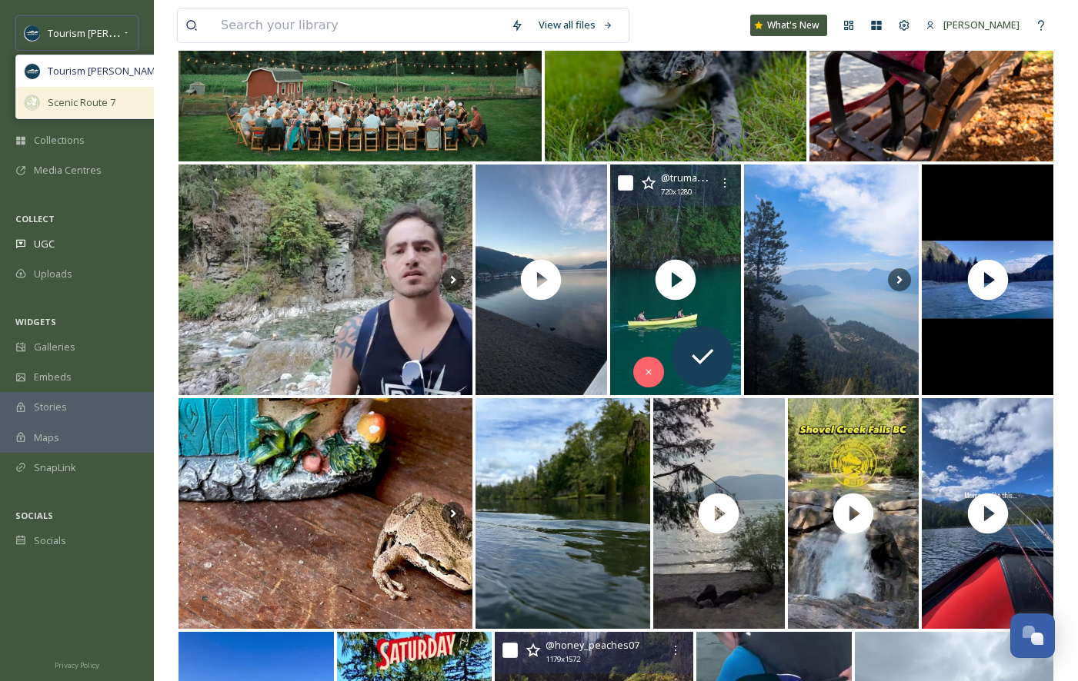
click at [79, 102] on span "Scenic Route 7" at bounding box center [82, 102] width 68 height 15
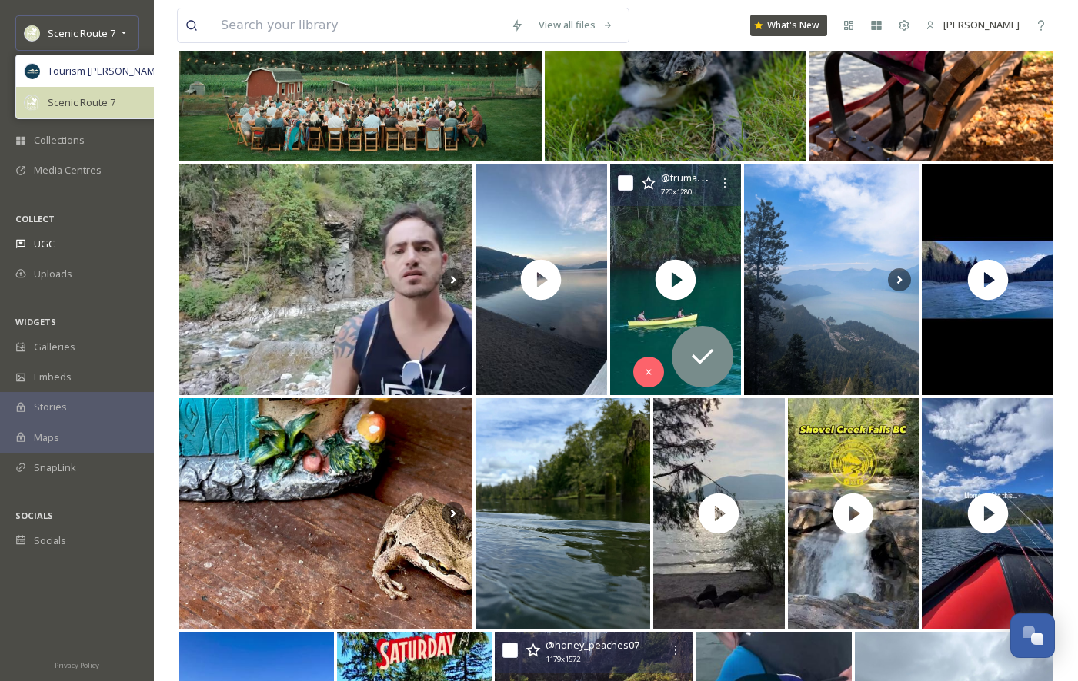
scroll to position [236, 0]
